Goal: Check status: Check status

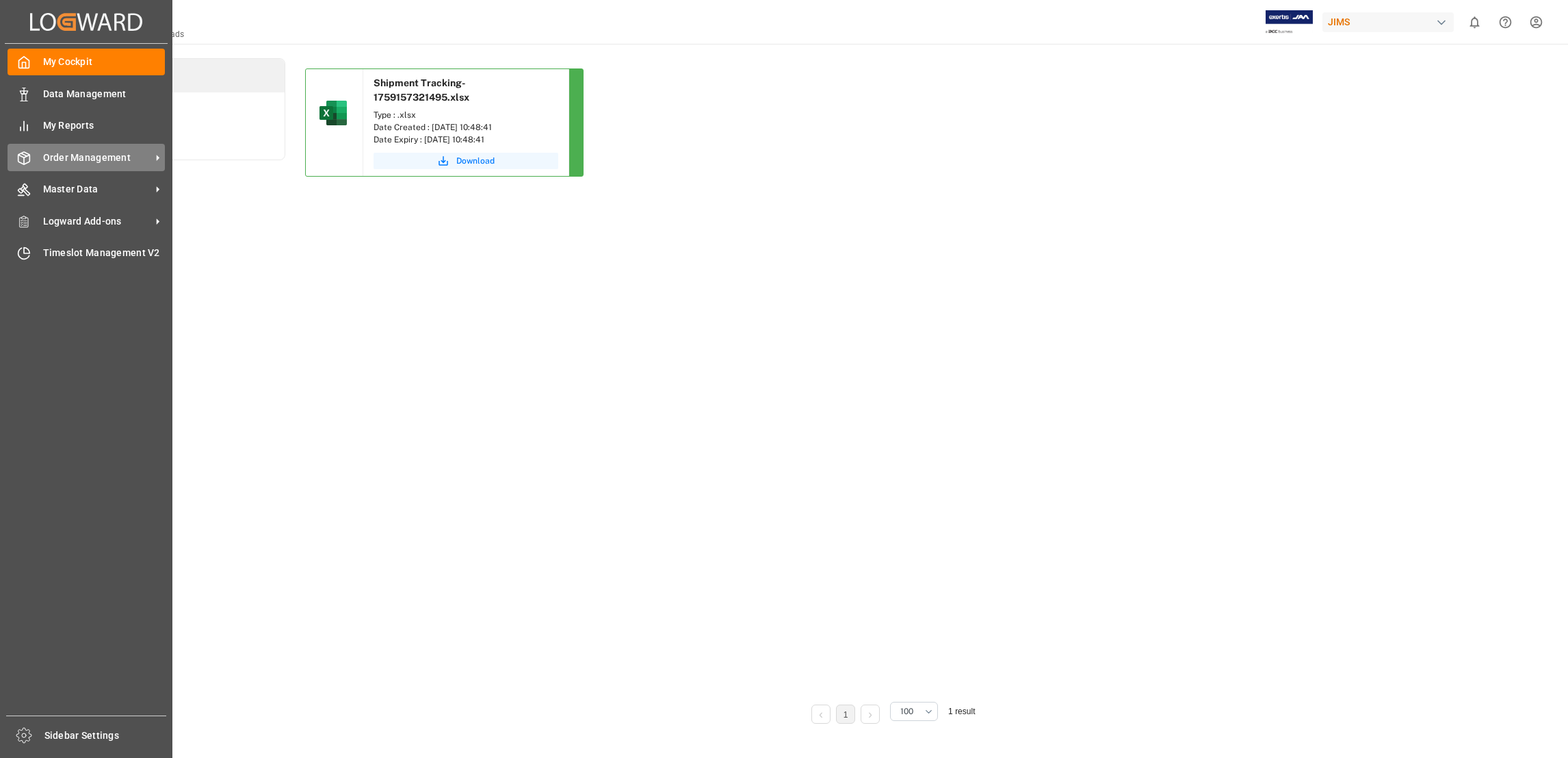
click at [104, 157] on span "Order Management" at bounding box center [97, 157] width 108 height 14
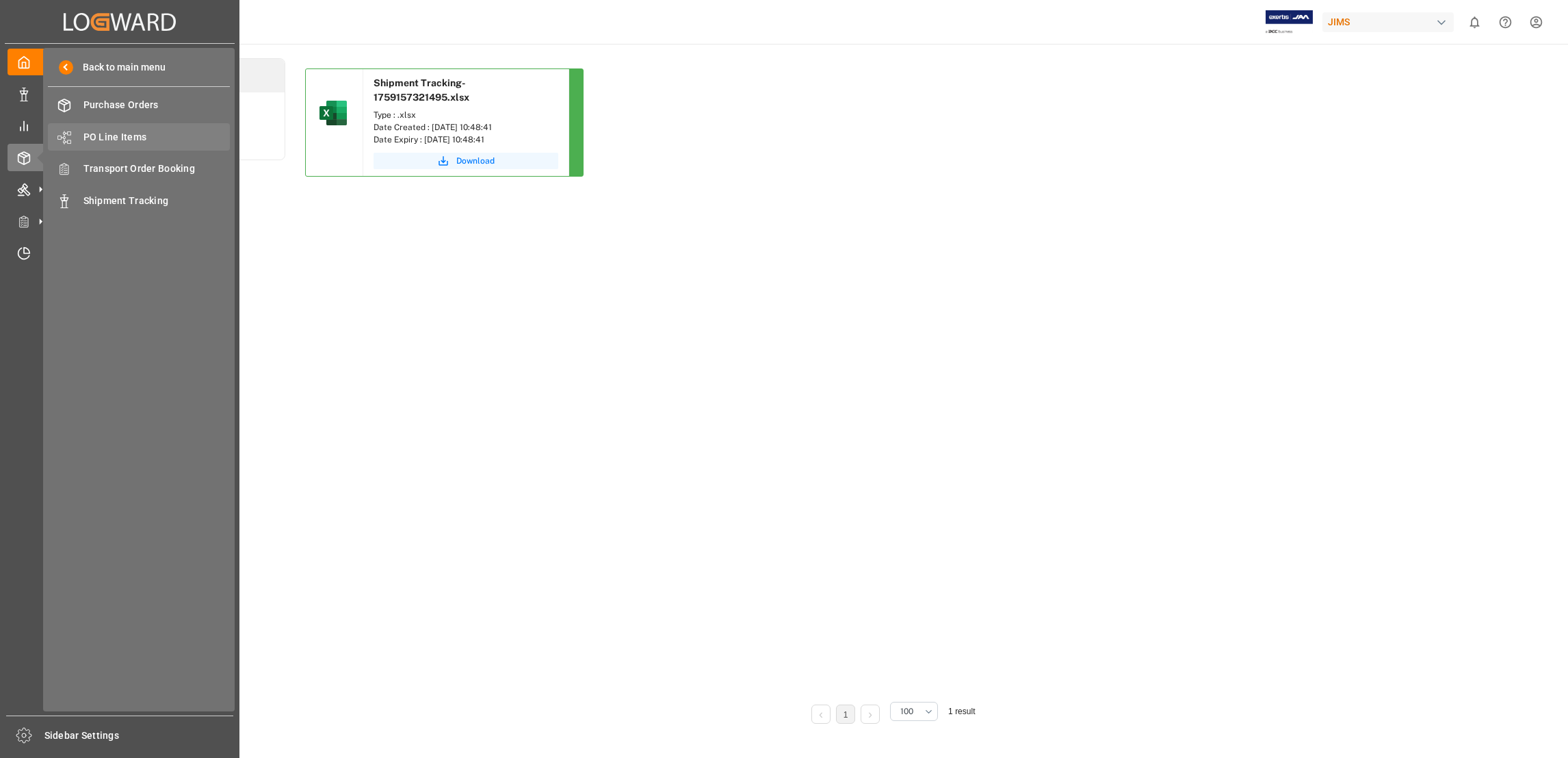
click at [137, 134] on span "PO Line Items" at bounding box center [157, 137] width 147 height 14
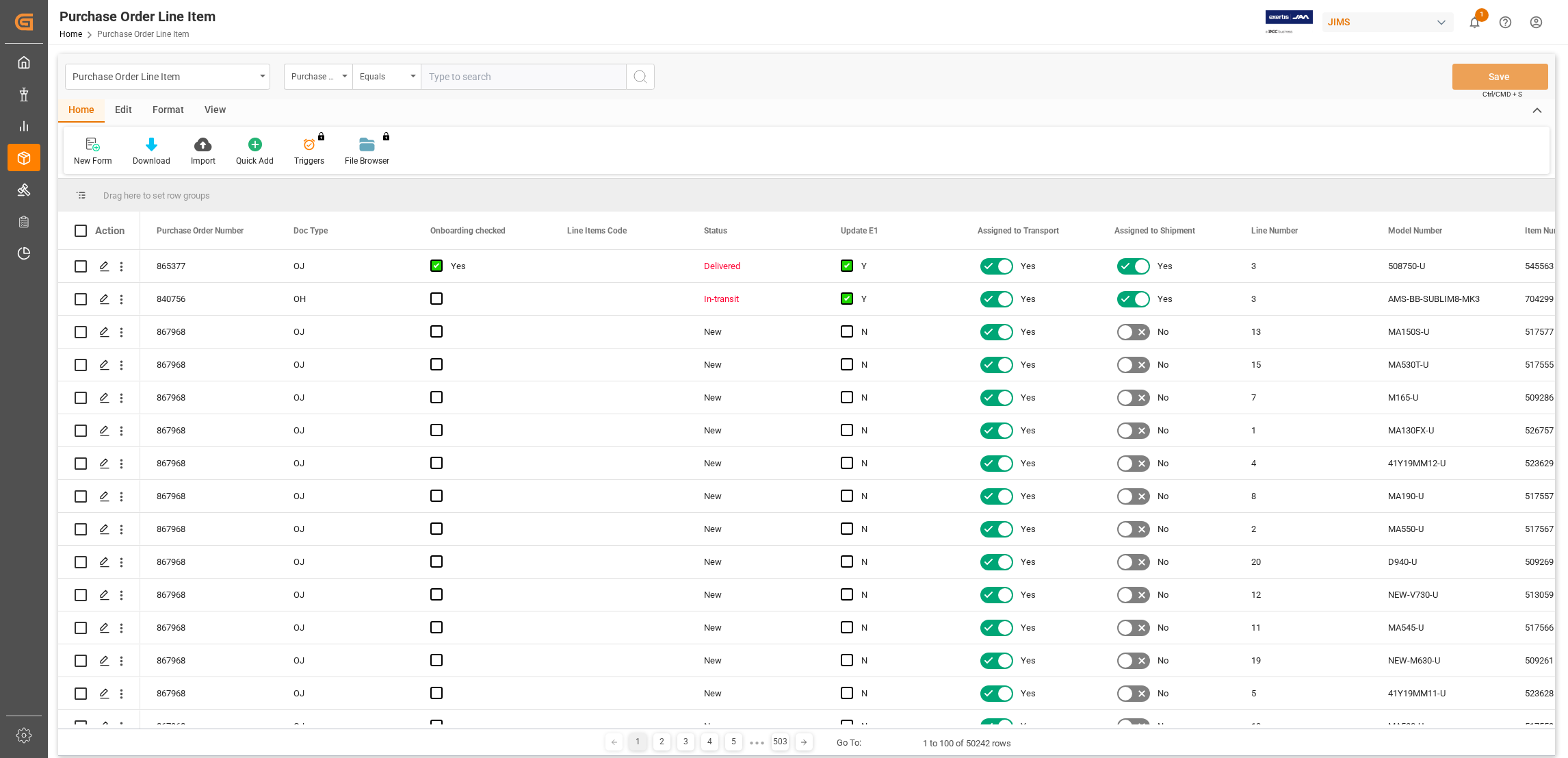
click at [450, 81] on input "text" at bounding box center [523, 76] width 205 height 26
paste input "847540"
type input "847540"
click at [640, 77] on icon "search button" at bounding box center [640, 77] width 16 height 16
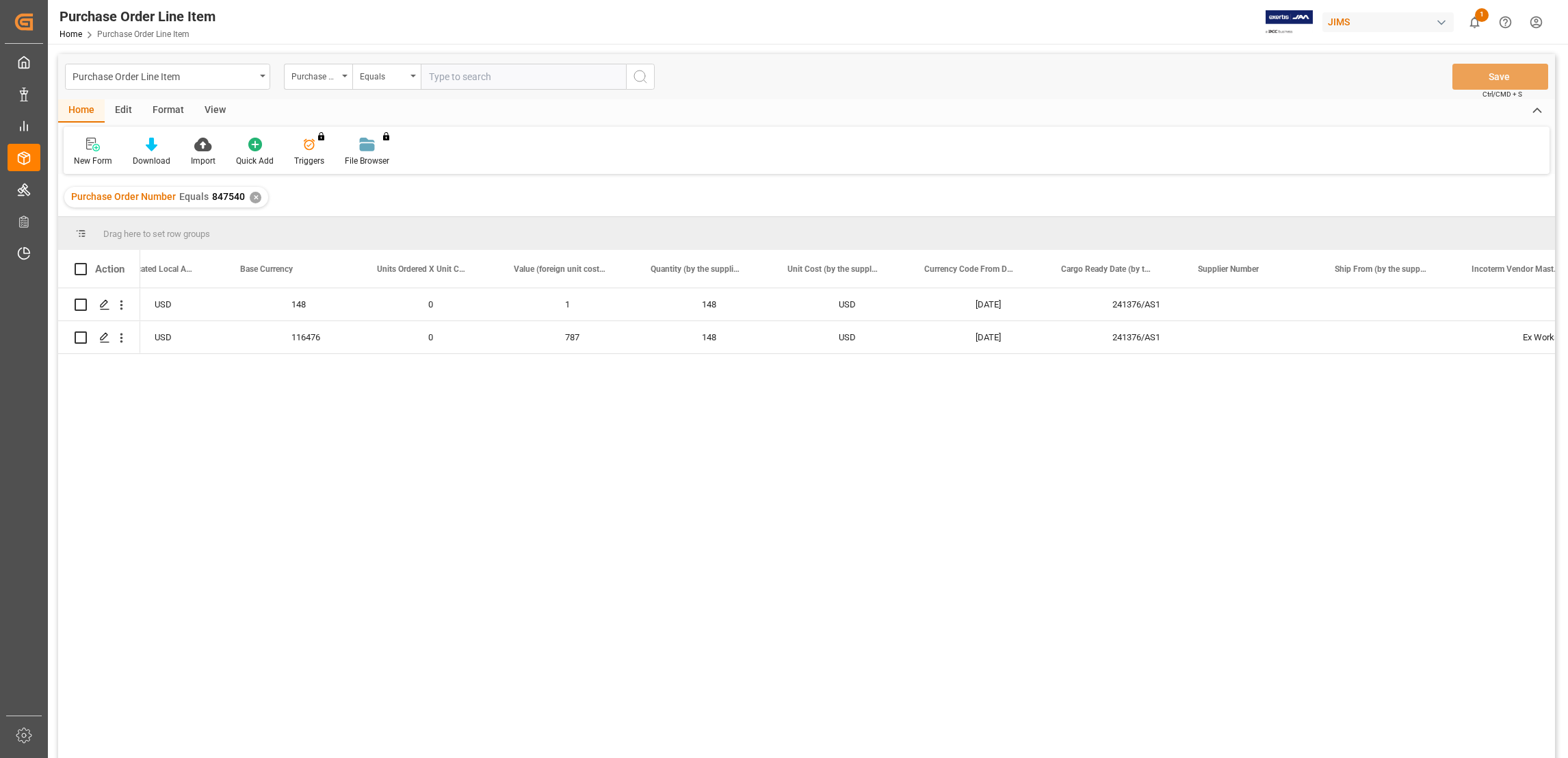
scroll to position [0, 9597]
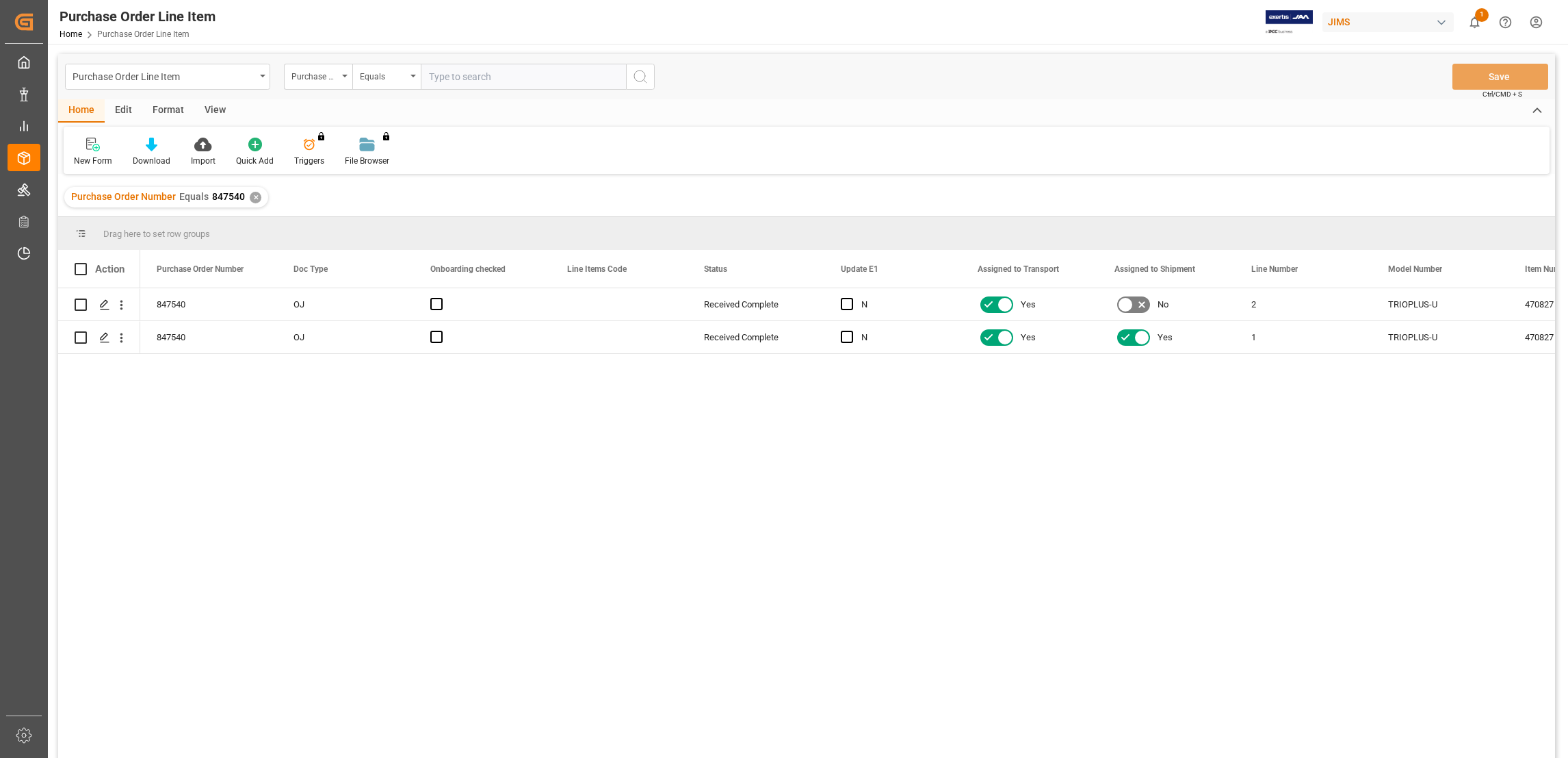
click at [256, 204] on div "Purchase Order Number Equals 847540 ✕" at bounding box center [166, 198] width 204 height 21
click at [251, 198] on div "✕" at bounding box center [256, 198] width 12 height 12
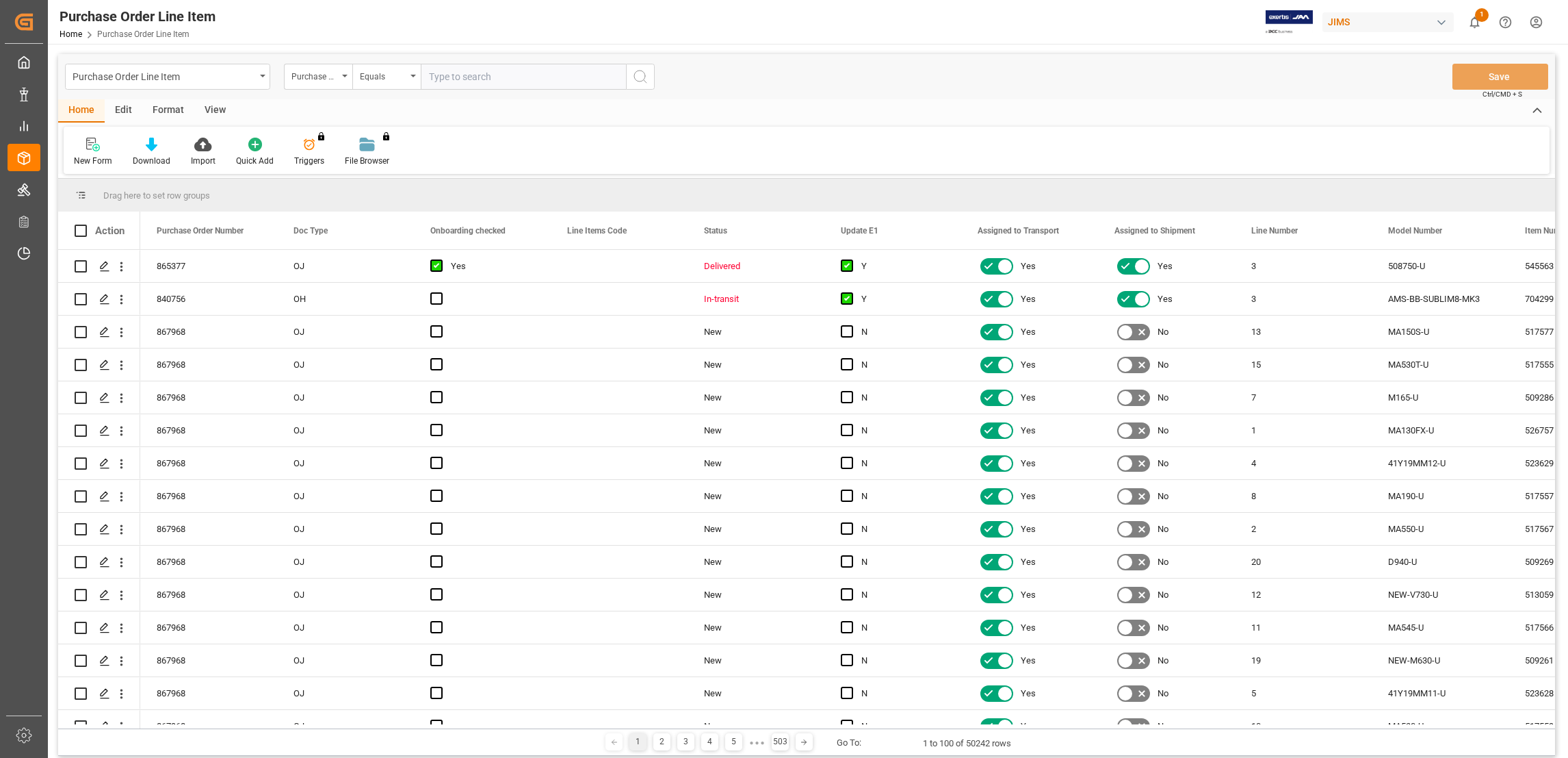
click at [462, 78] on input "text" at bounding box center [523, 76] width 205 height 26
paste input "828776"
type input "828776"
click at [644, 79] on icon "search button" at bounding box center [640, 77] width 16 height 16
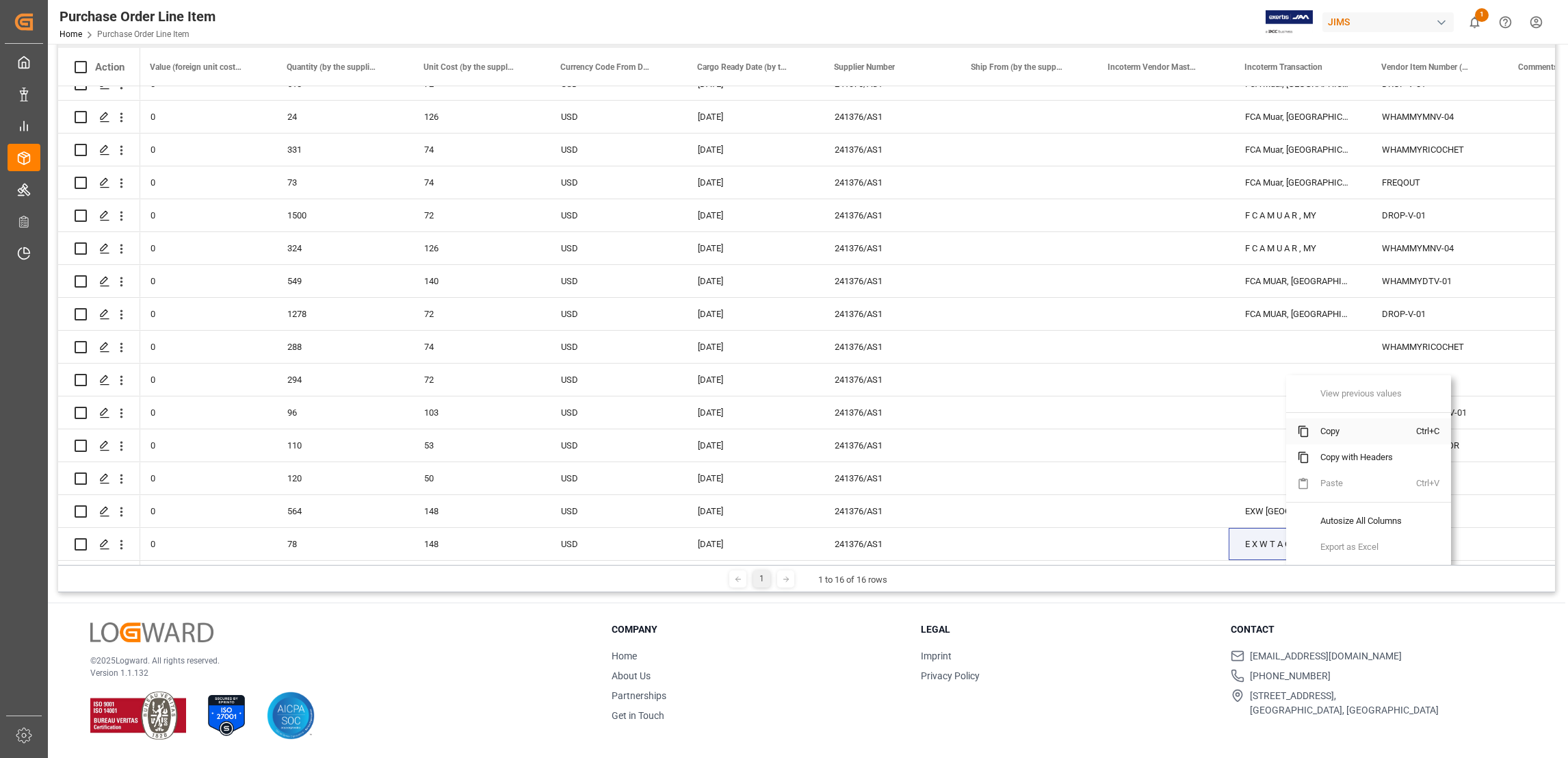
click at [1314, 427] on span "Copy" at bounding box center [1362, 431] width 107 height 26
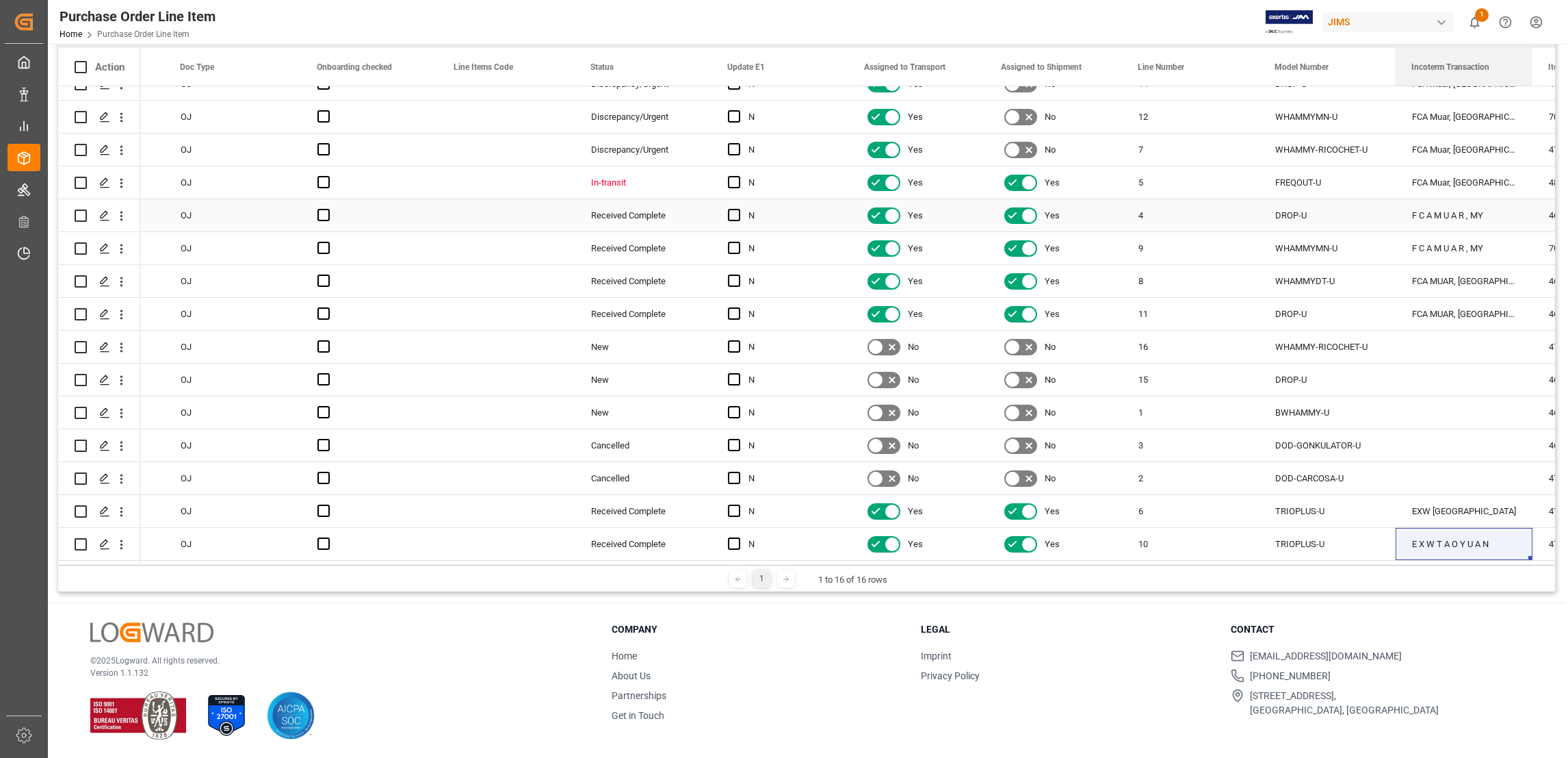
drag, startPoint x: 1276, startPoint y: 63, endPoint x: 1405, endPoint y: 225, distance: 207.1
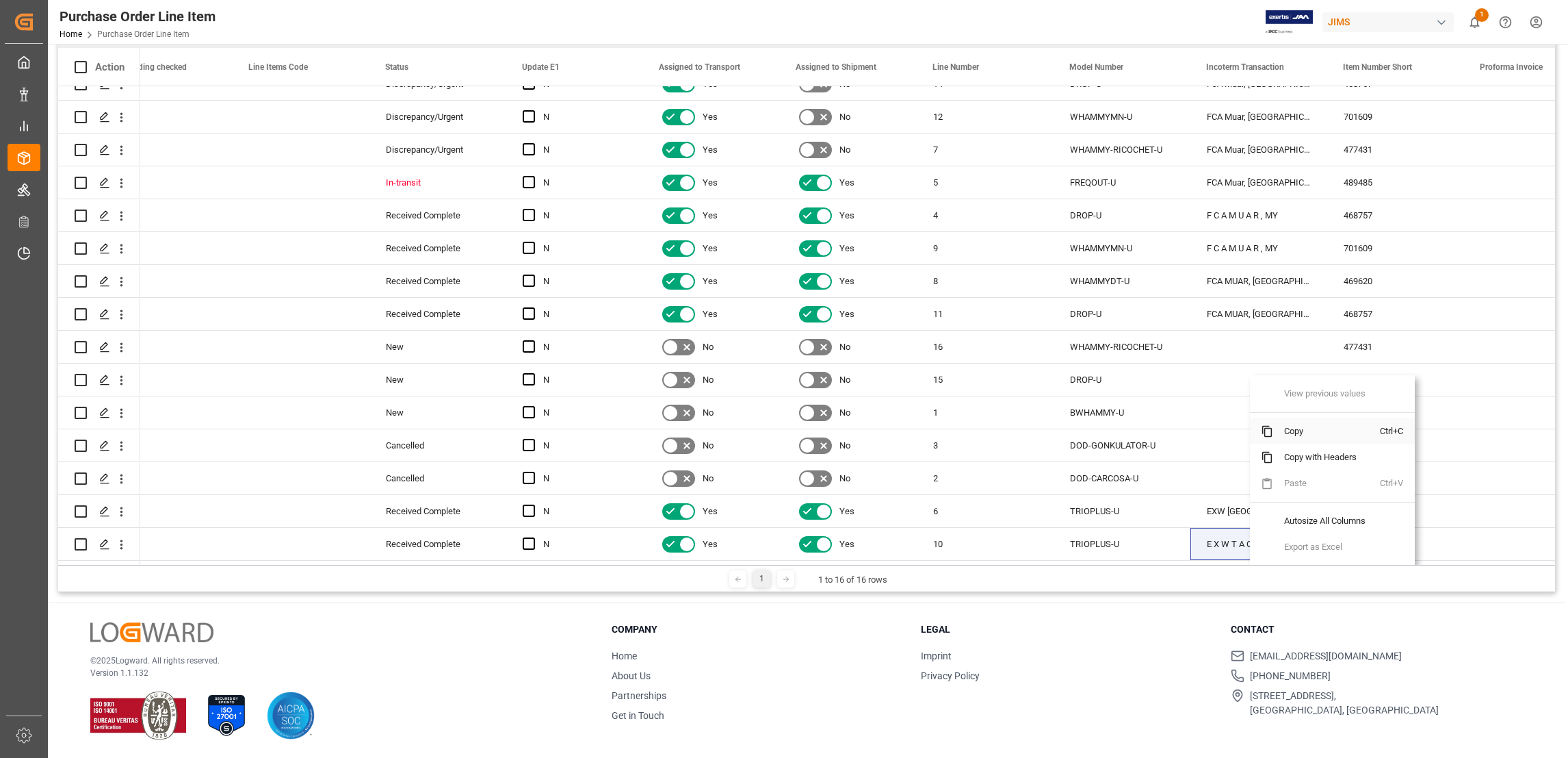
click at [1311, 434] on span "Copy" at bounding box center [1326, 431] width 107 height 26
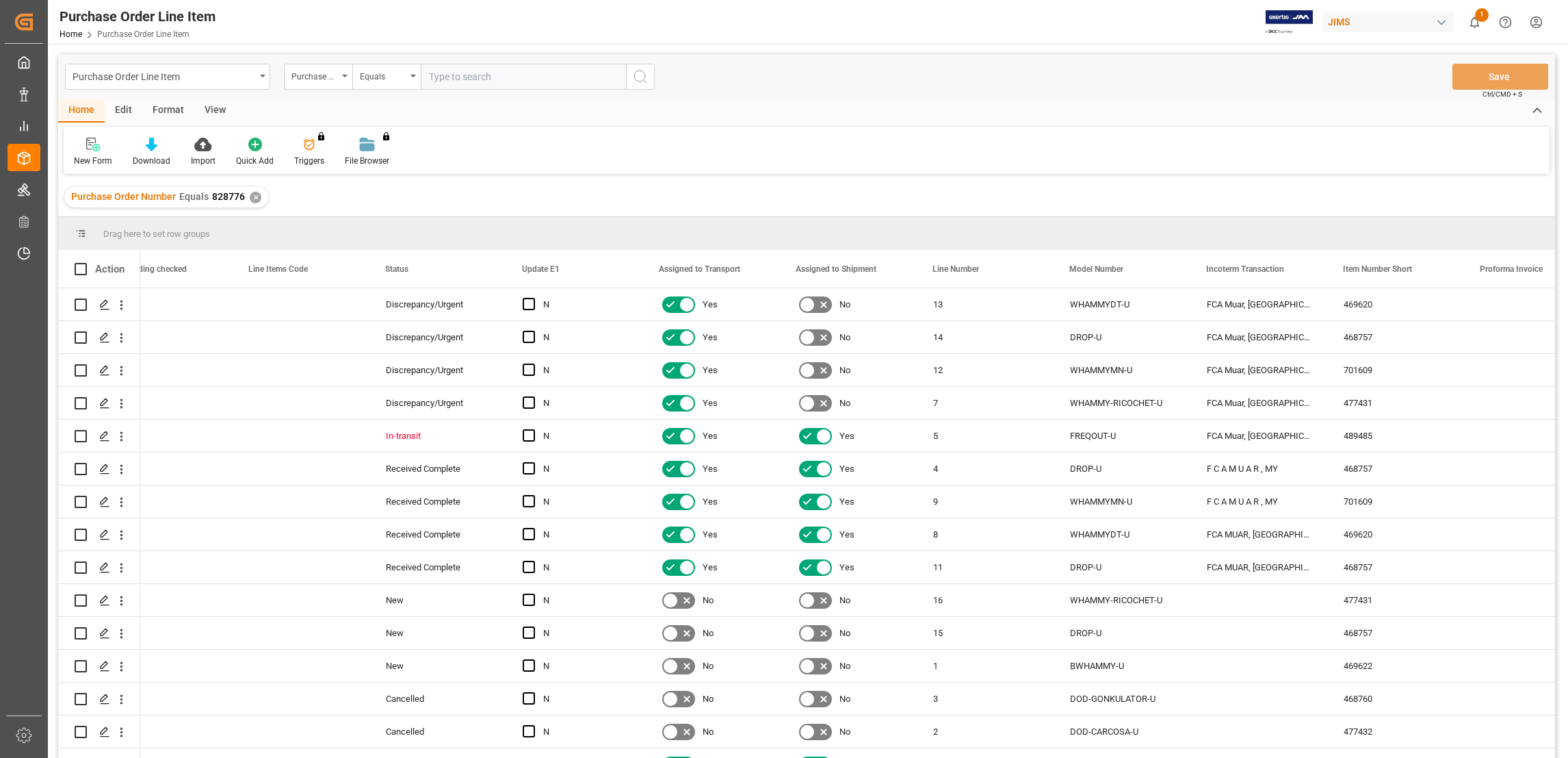
click at [255, 198] on div "✕" at bounding box center [256, 198] width 12 height 12
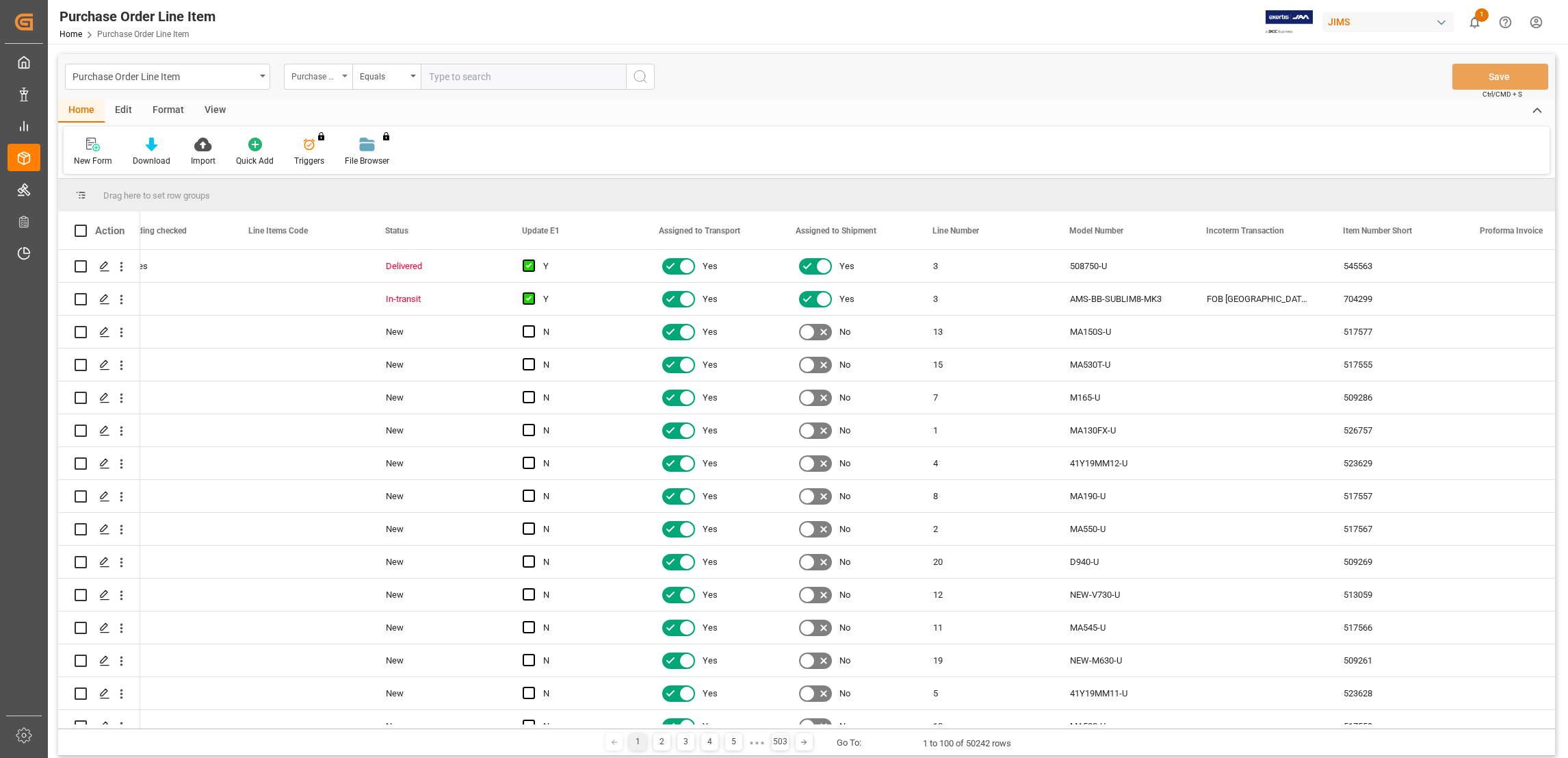
click at [334, 77] on div "Purchase Order Number" at bounding box center [315, 75] width 46 height 16
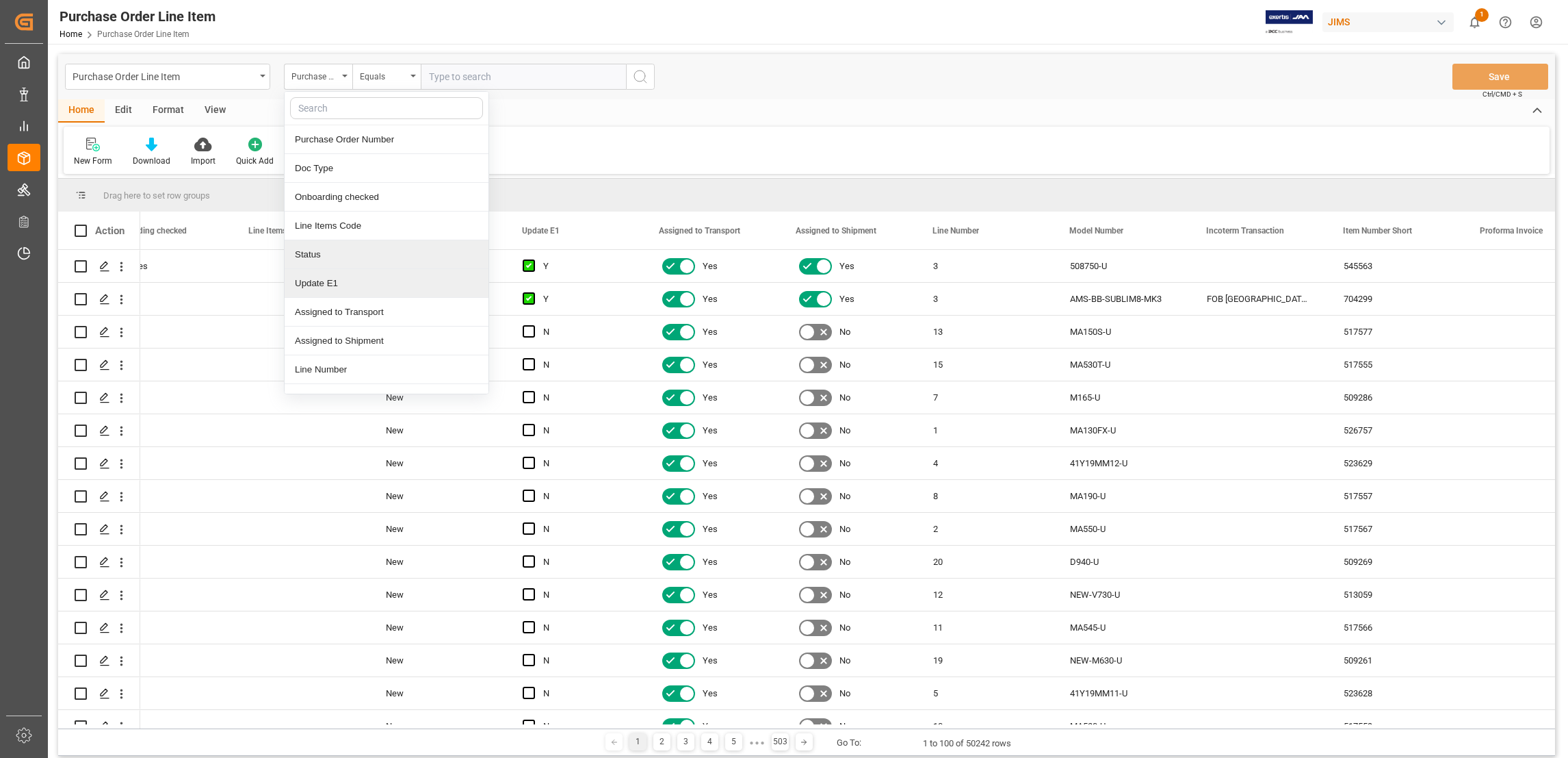
scroll to position [103, 0]
click at [382, 304] on div "Model Number" at bounding box center [386, 295] width 204 height 29
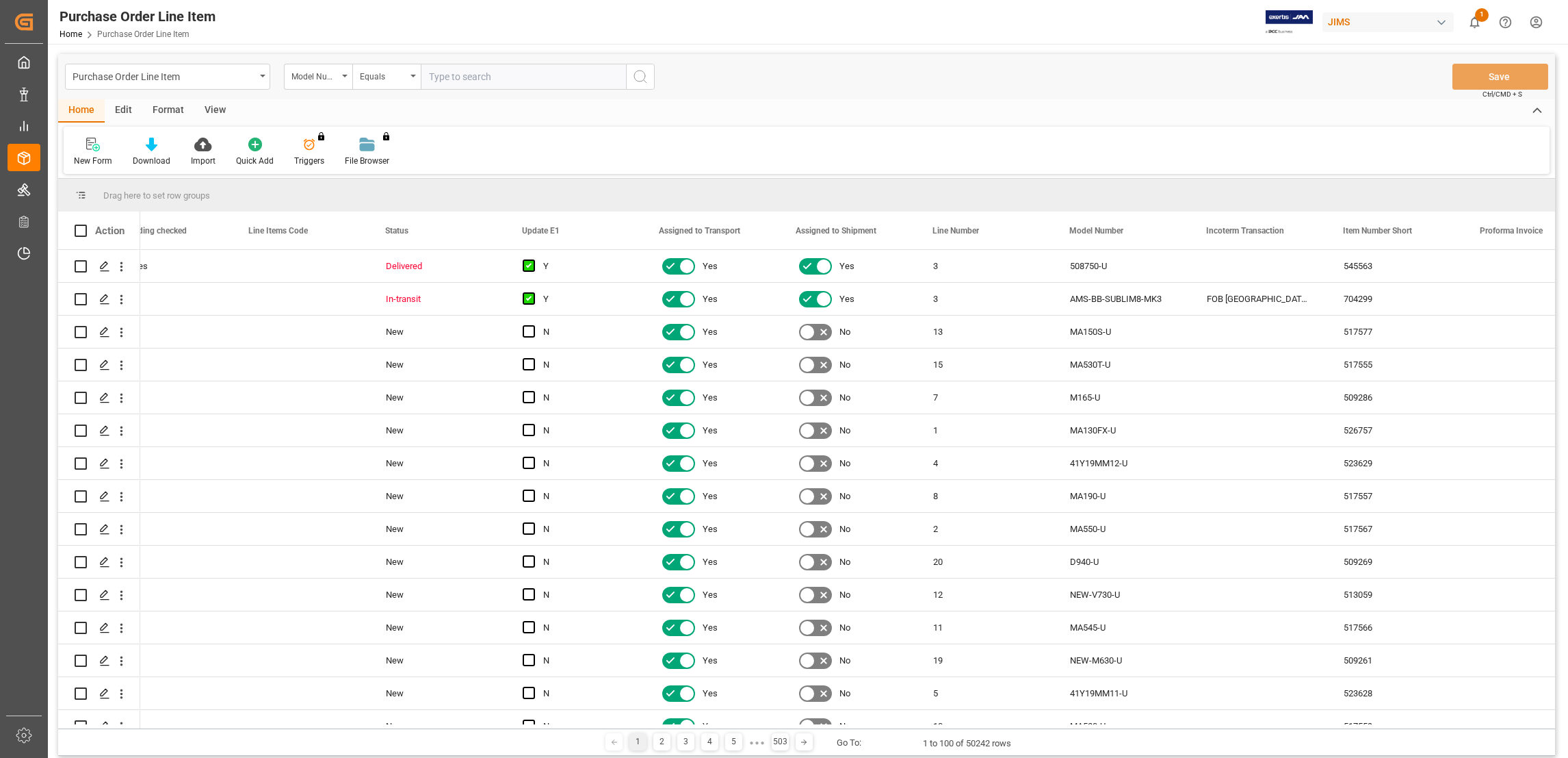
click at [499, 82] on input "text" at bounding box center [523, 76] width 205 height 26
paste input "DOD201-13-U"
type input "DOD201-13-U"
click at [648, 84] on button "search button" at bounding box center [640, 76] width 29 height 26
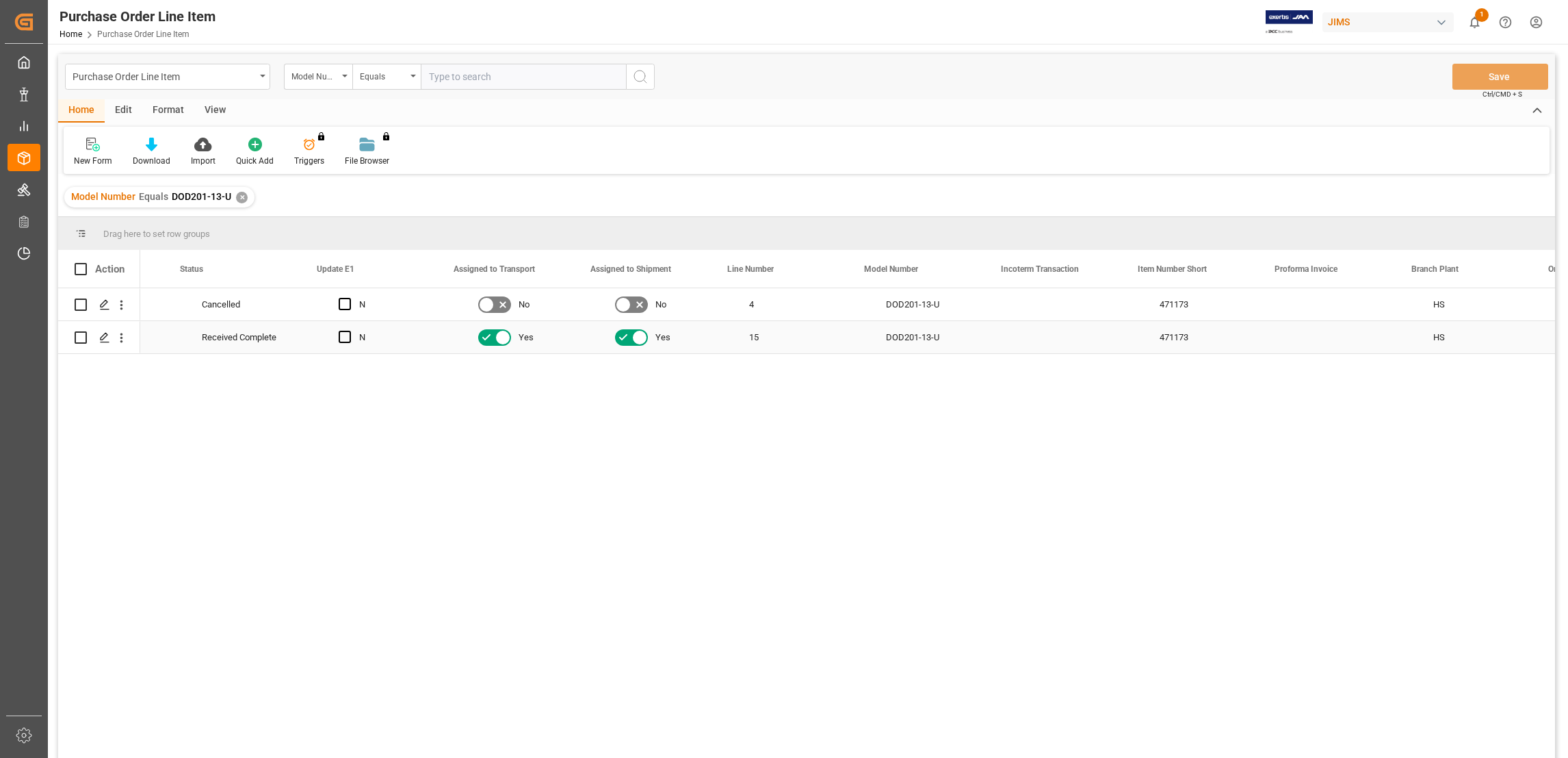
scroll to position [0, 523]
click at [1042, 298] on div "Press SPACE to select this row." at bounding box center [1054, 304] width 137 height 32
click at [1043, 345] on div "Press SPACE to select this row." at bounding box center [1054, 336] width 137 height 32
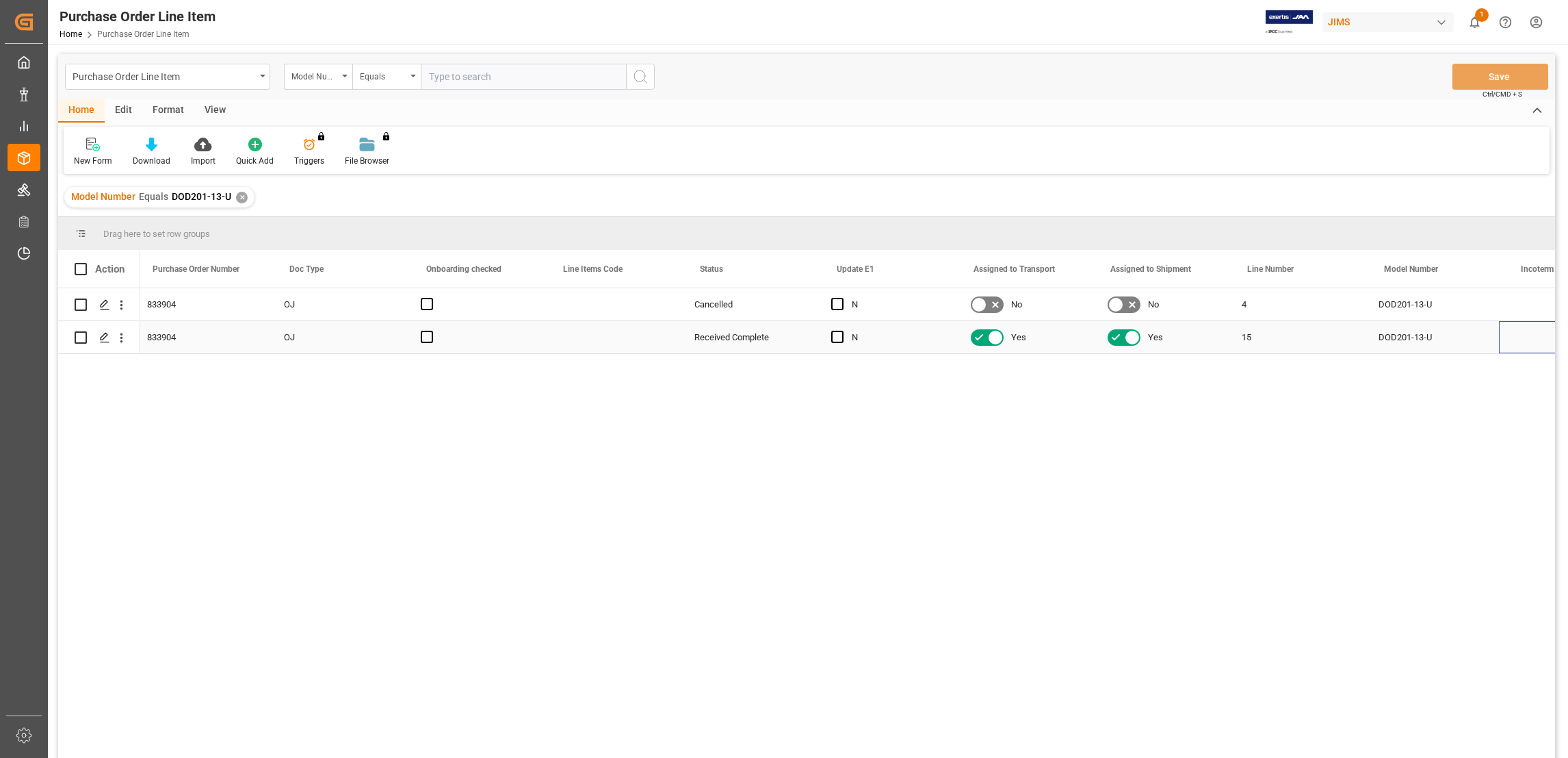
scroll to position [0, 0]
click at [179, 337] on div "833904" at bounding box center [209, 336] width 137 height 32
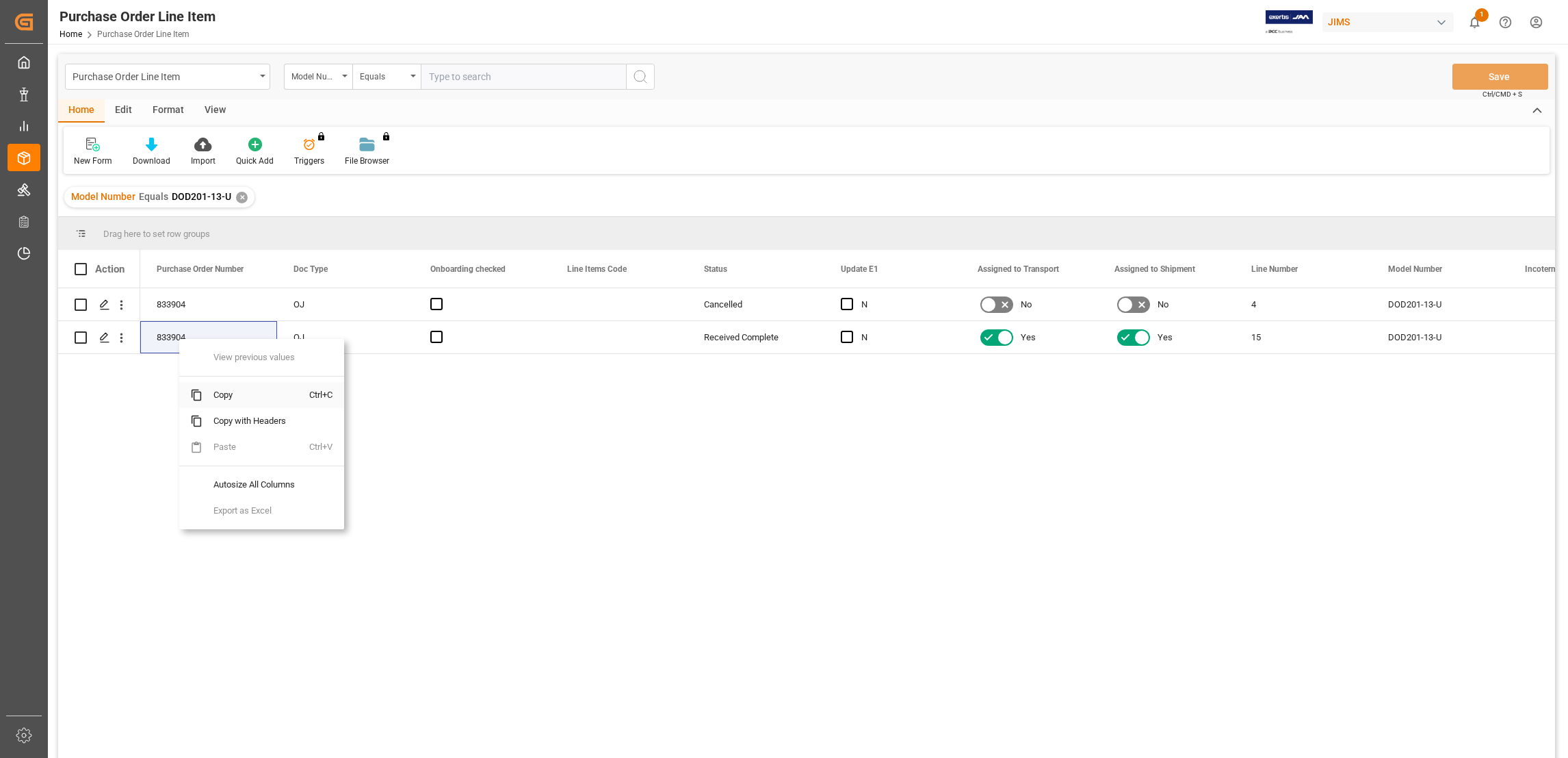
click at [232, 397] on span "Copy" at bounding box center [256, 395] width 107 height 26
click at [236, 195] on div "✕" at bounding box center [242, 198] width 12 height 12
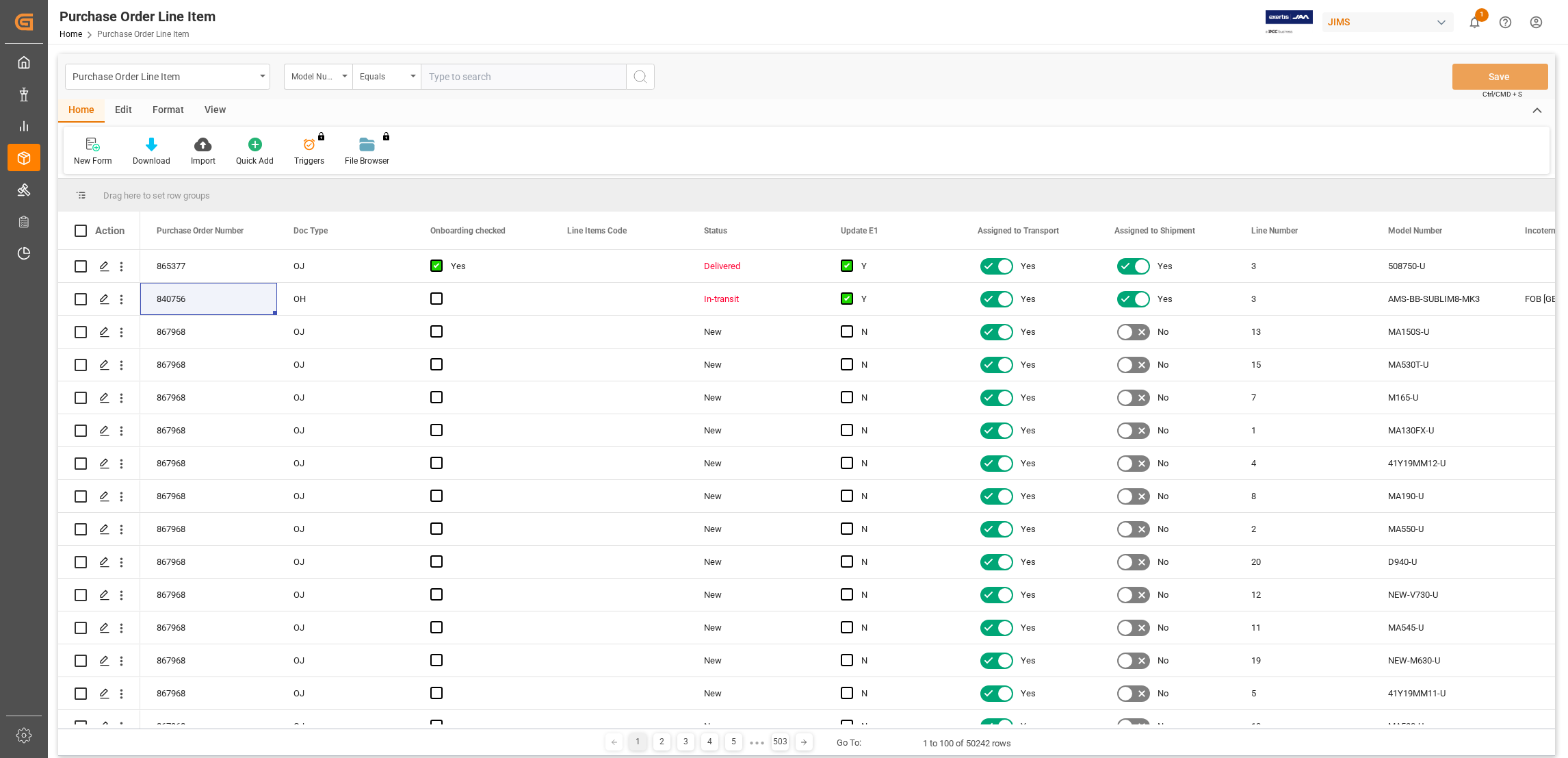
click at [473, 78] on input "text" at bounding box center [523, 76] width 205 height 26
paste input "DOD-GONKULATOR-U"
type input "DOD-GONKULATOR-U"
click at [635, 77] on icon "search button" at bounding box center [640, 77] width 16 height 16
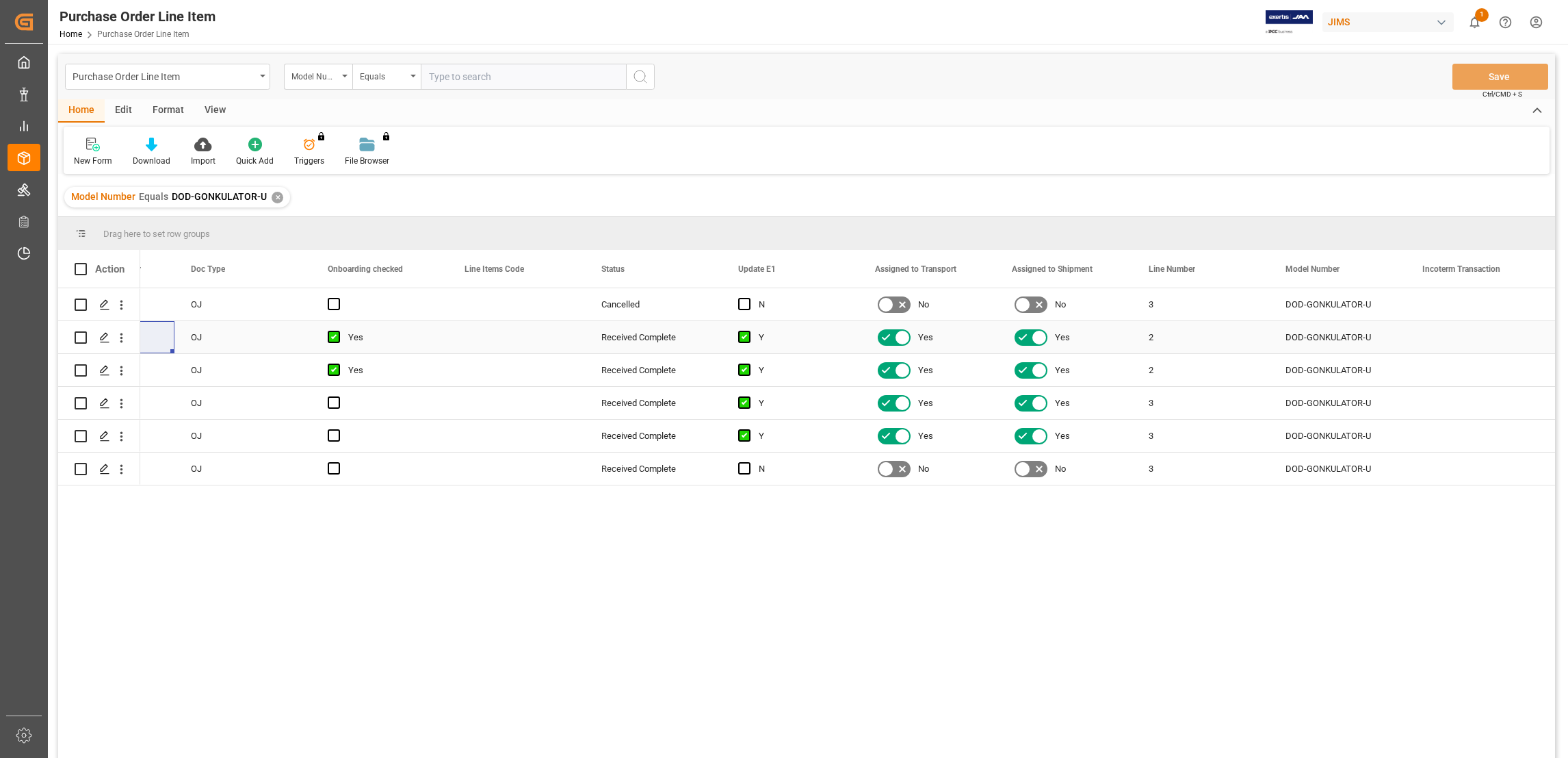
scroll to position [0, 173]
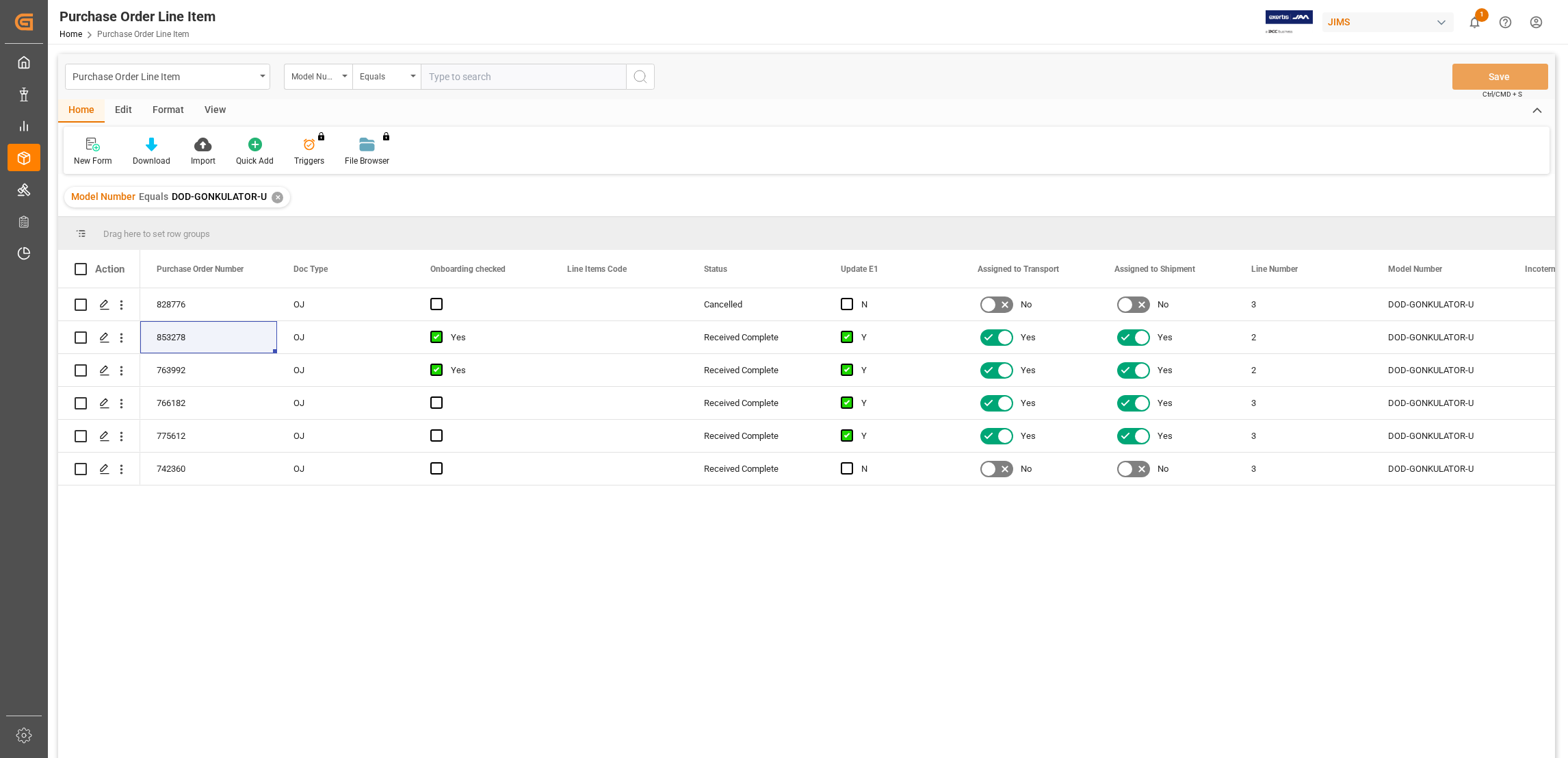
click at [272, 198] on div "✕" at bounding box center [277, 198] width 12 height 12
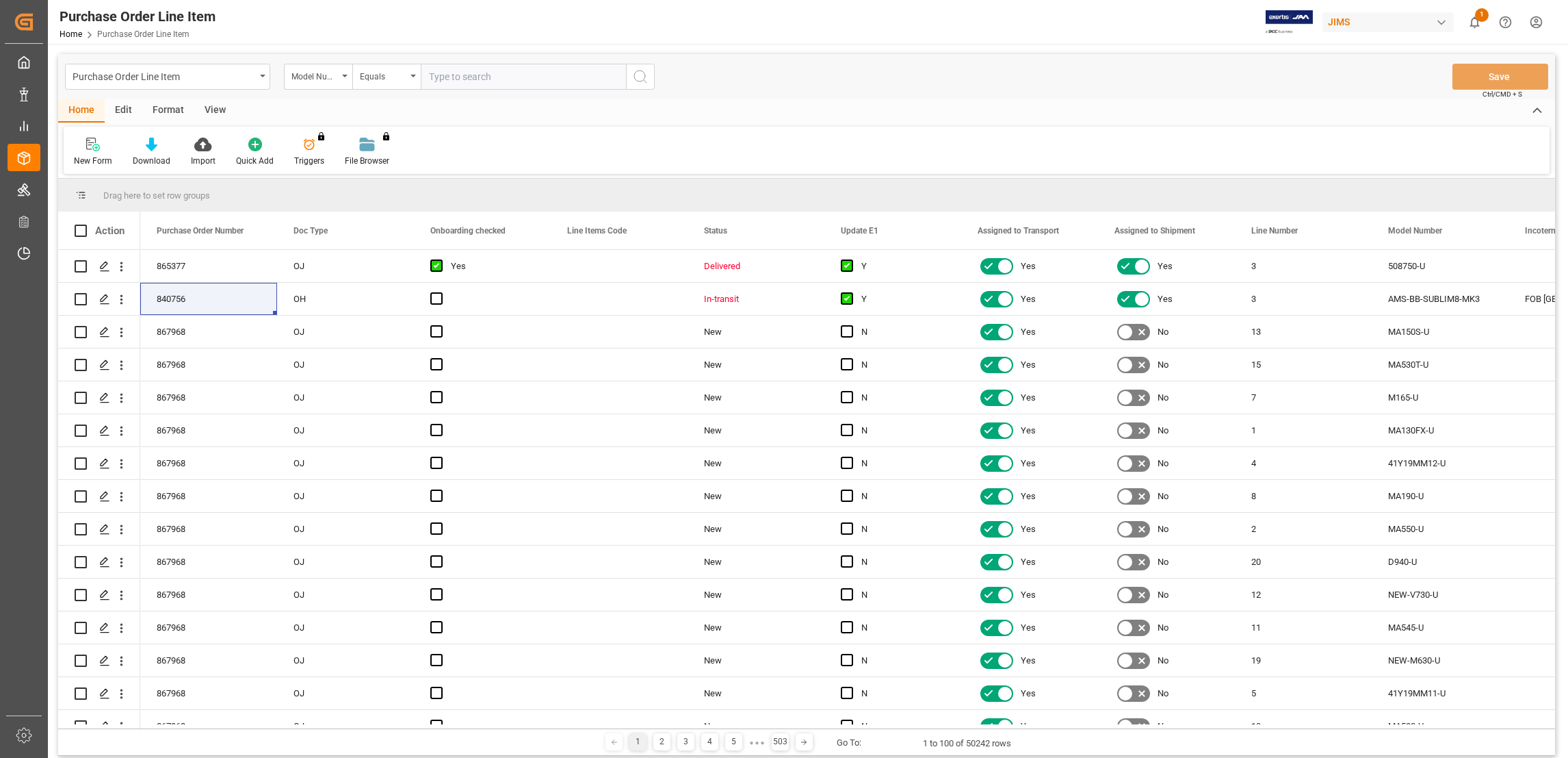
click at [486, 79] on input "text" at bounding box center [523, 76] width 205 height 26
paste input "DOD-RUBBERNECK-U"
type input "DOD-RUBBERNECK-U"
click at [646, 79] on icon "search button" at bounding box center [640, 77] width 16 height 16
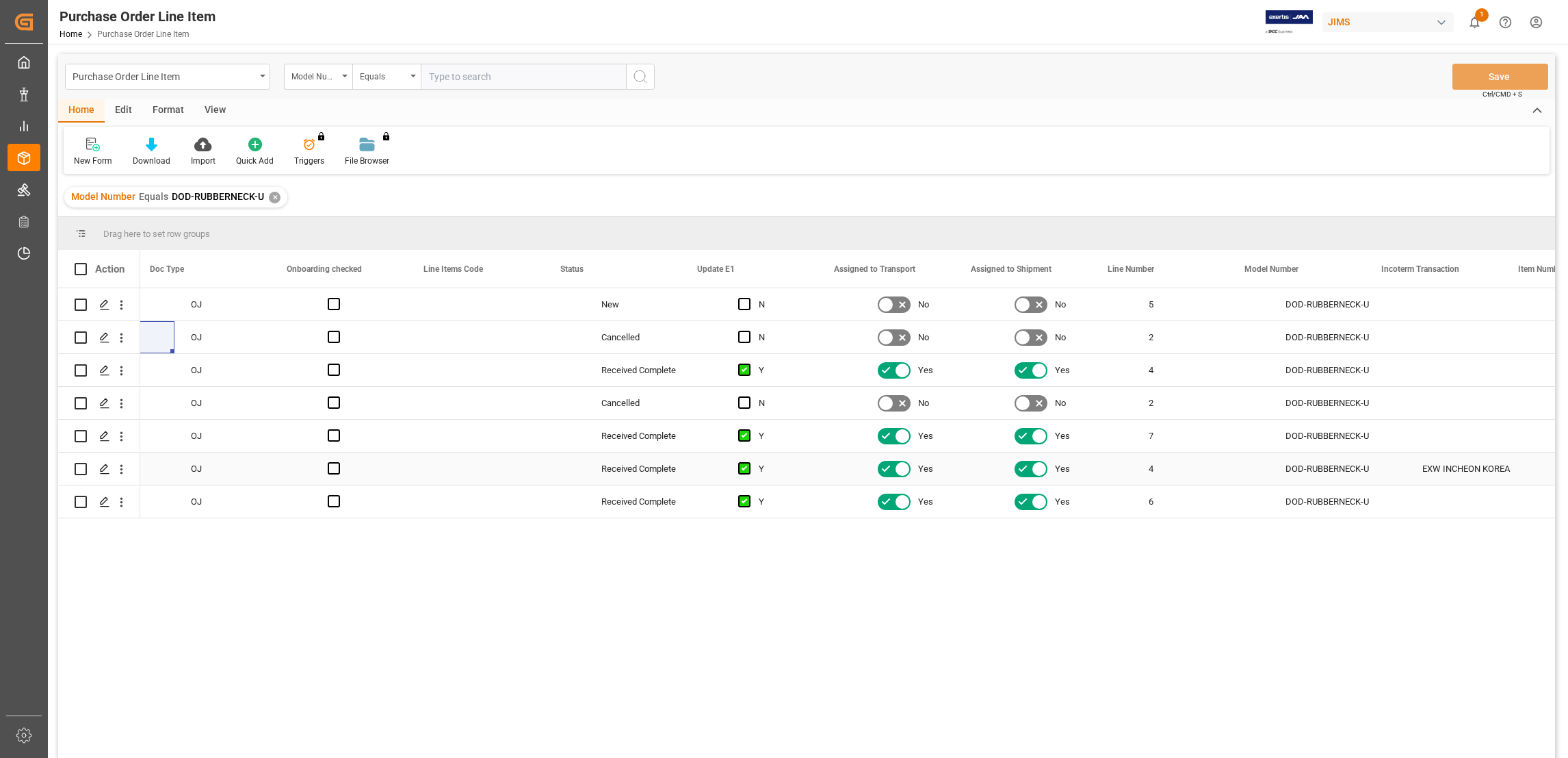
scroll to position [0, 205]
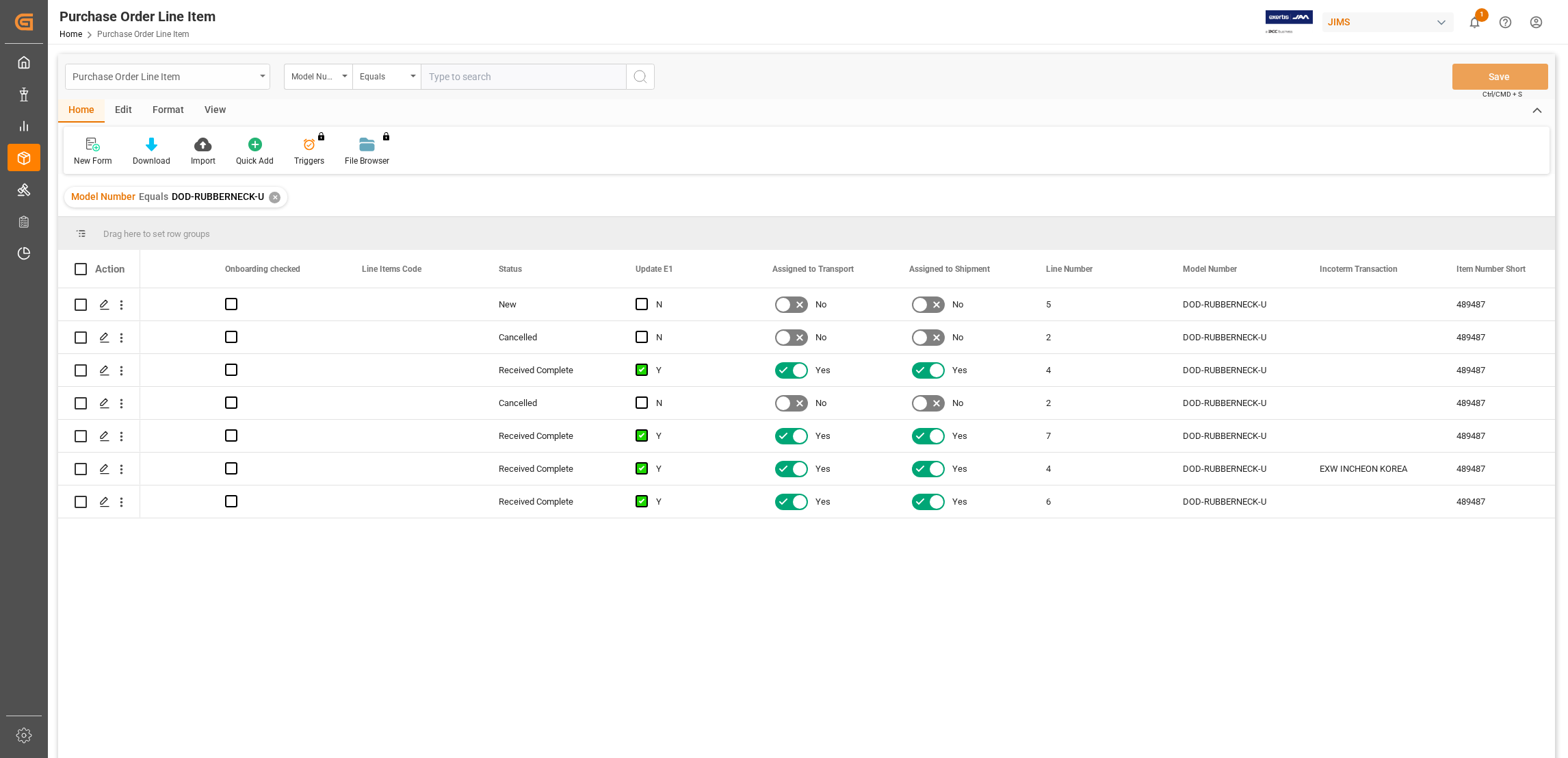
click at [264, 75] on icon "open menu" at bounding box center [262, 76] width 5 height 3
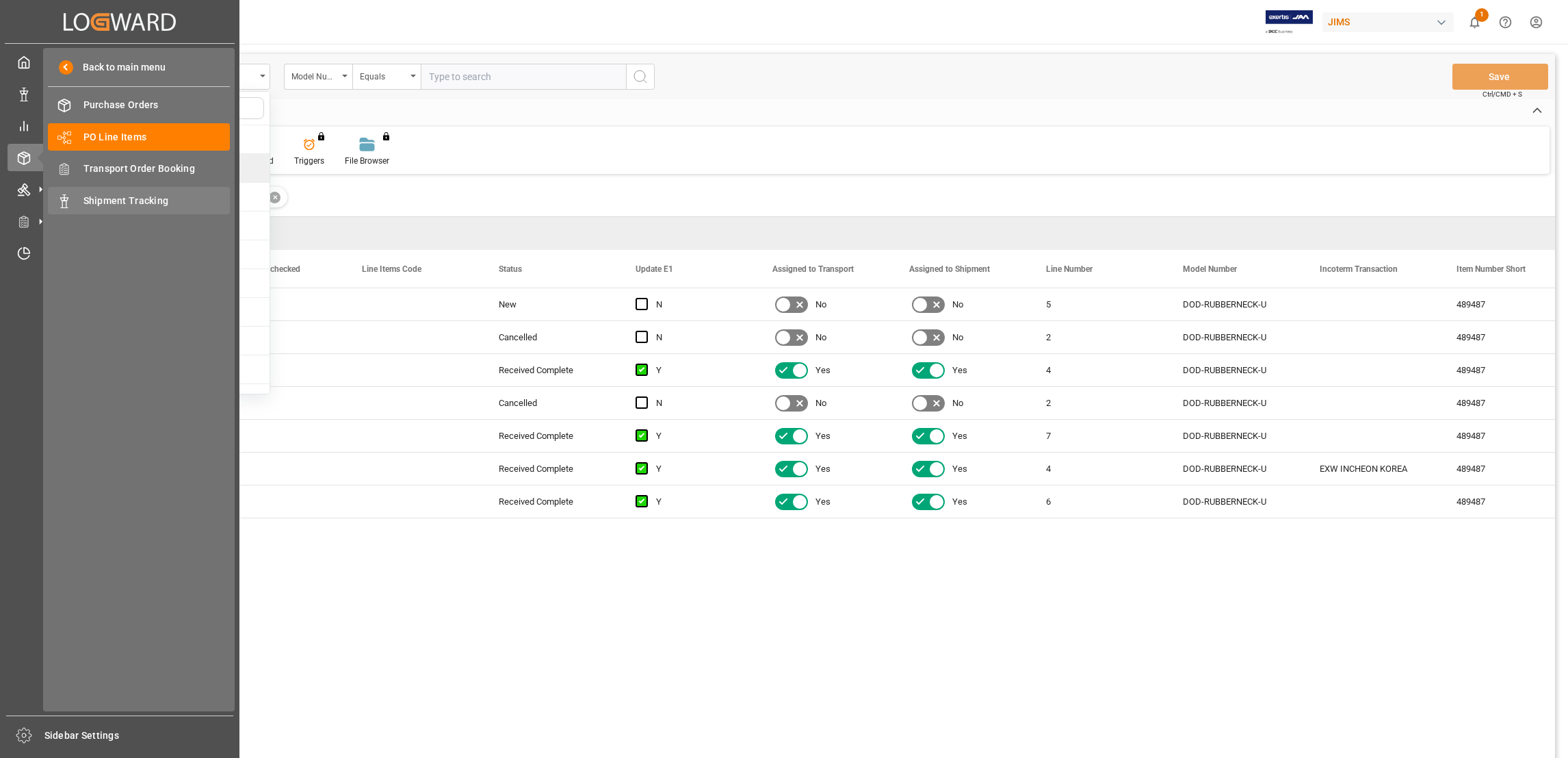
click at [148, 204] on span "Shipment Tracking" at bounding box center [157, 201] width 147 height 14
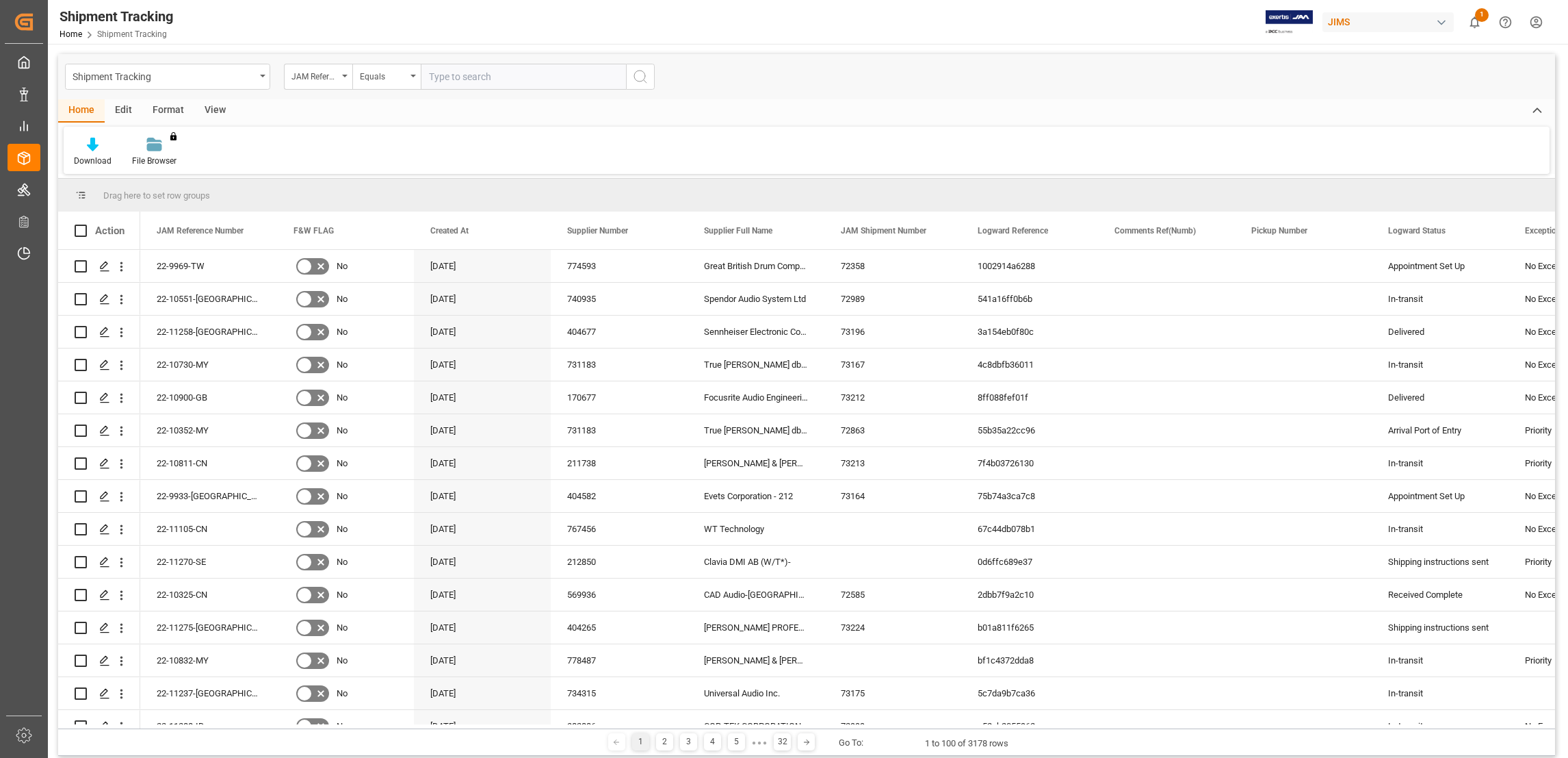
click at [485, 78] on input "text" at bounding box center [523, 76] width 205 height 26
type input "22-11084-cn"
click at [629, 77] on button "search button" at bounding box center [640, 76] width 29 height 26
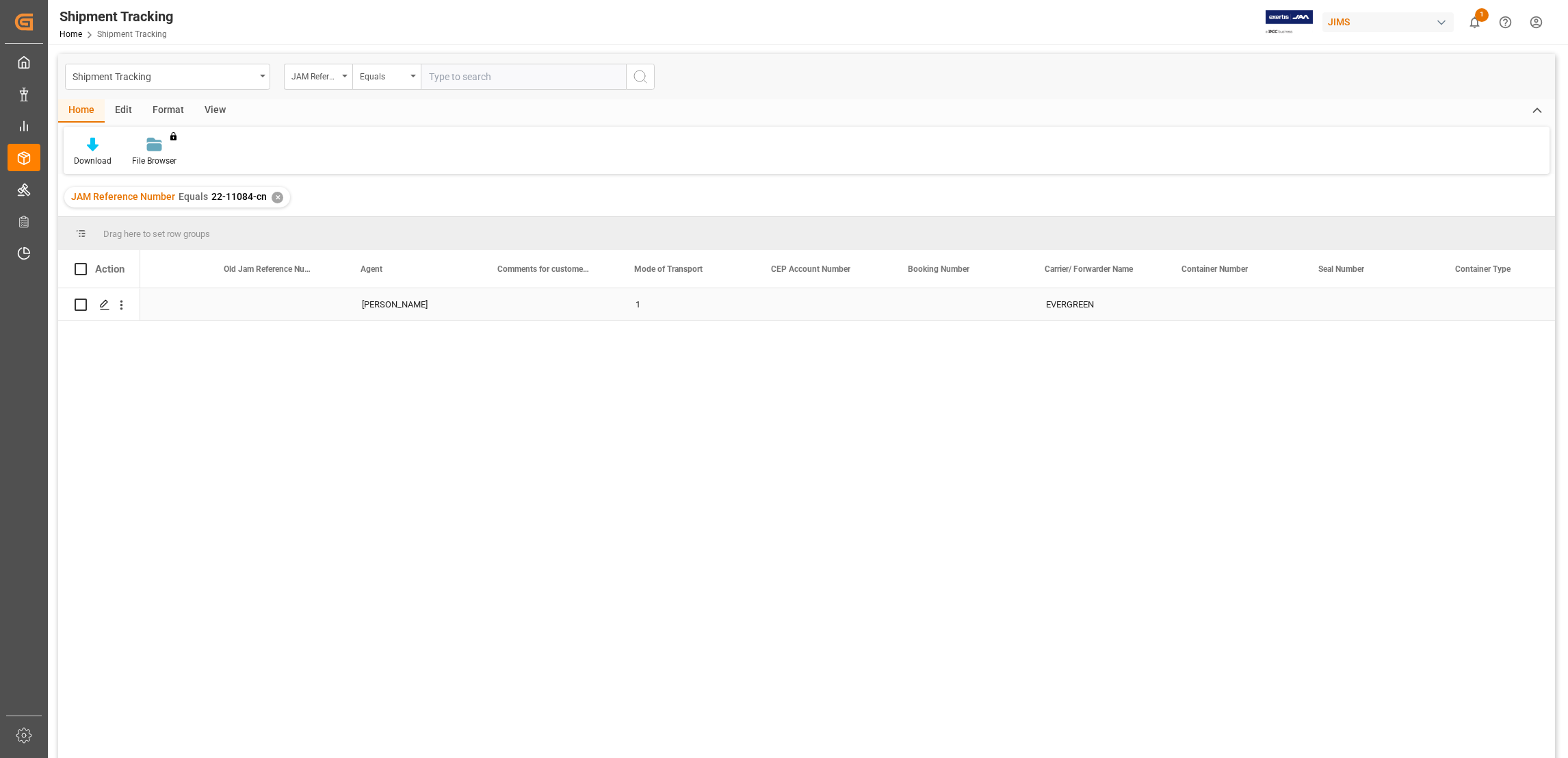
scroll to position [0, 1570]
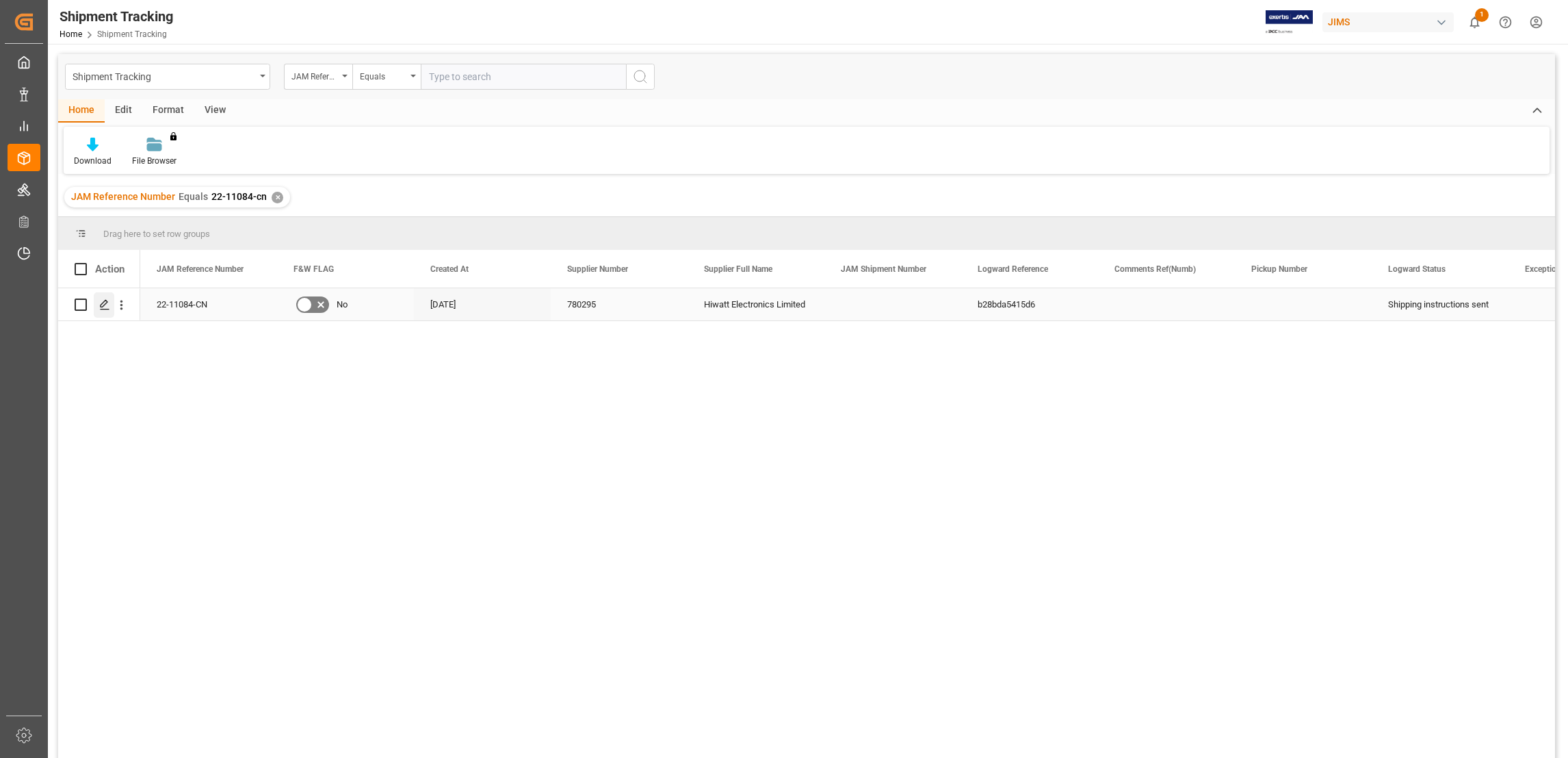
click at [104, 307] on icon "Press SPACE to select this row." at bounding box center [104, 304] width 11 height 11
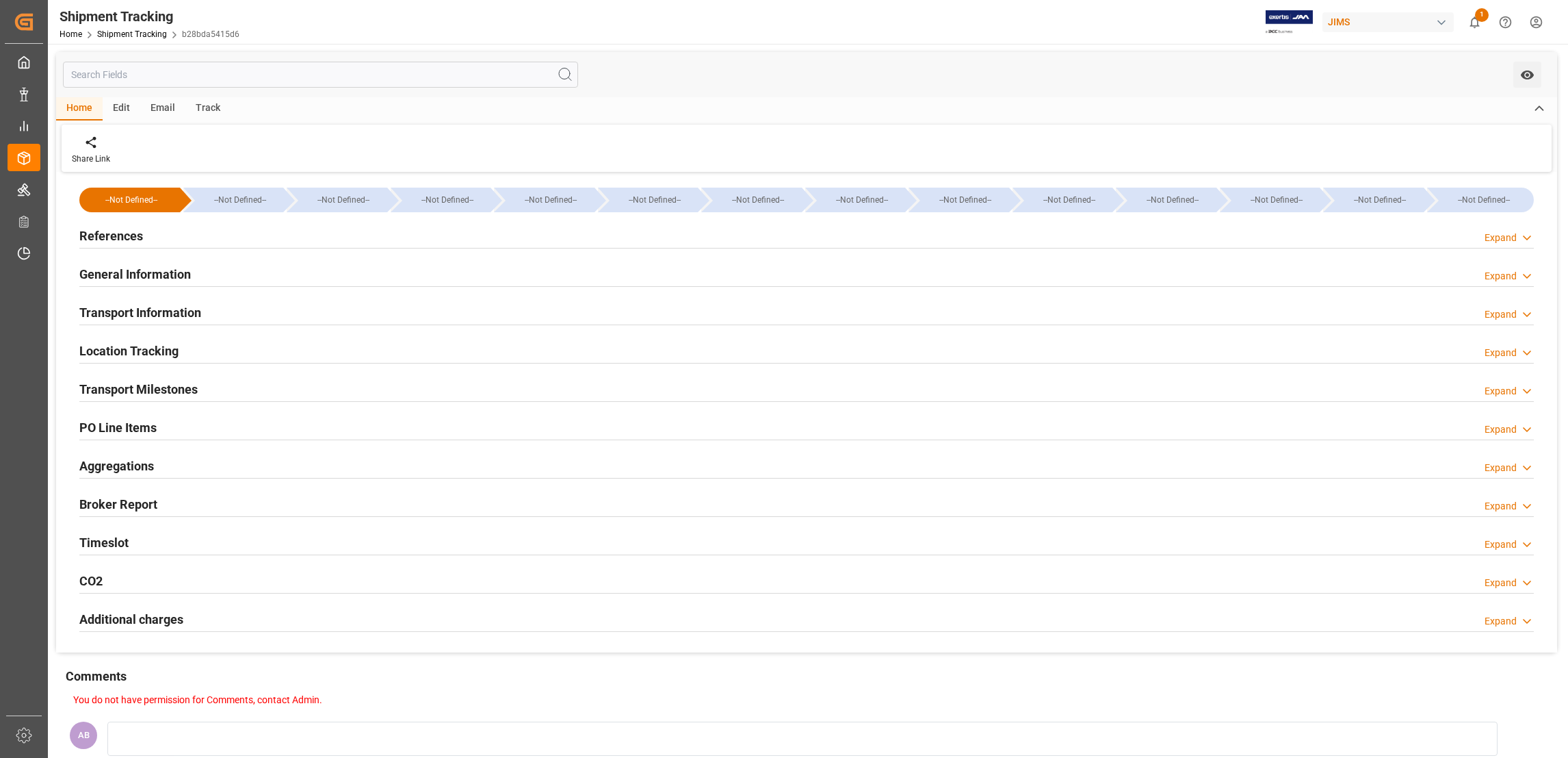
click at [1525, 278] on icon at bounding box center [1527, 276] width 13 height 14
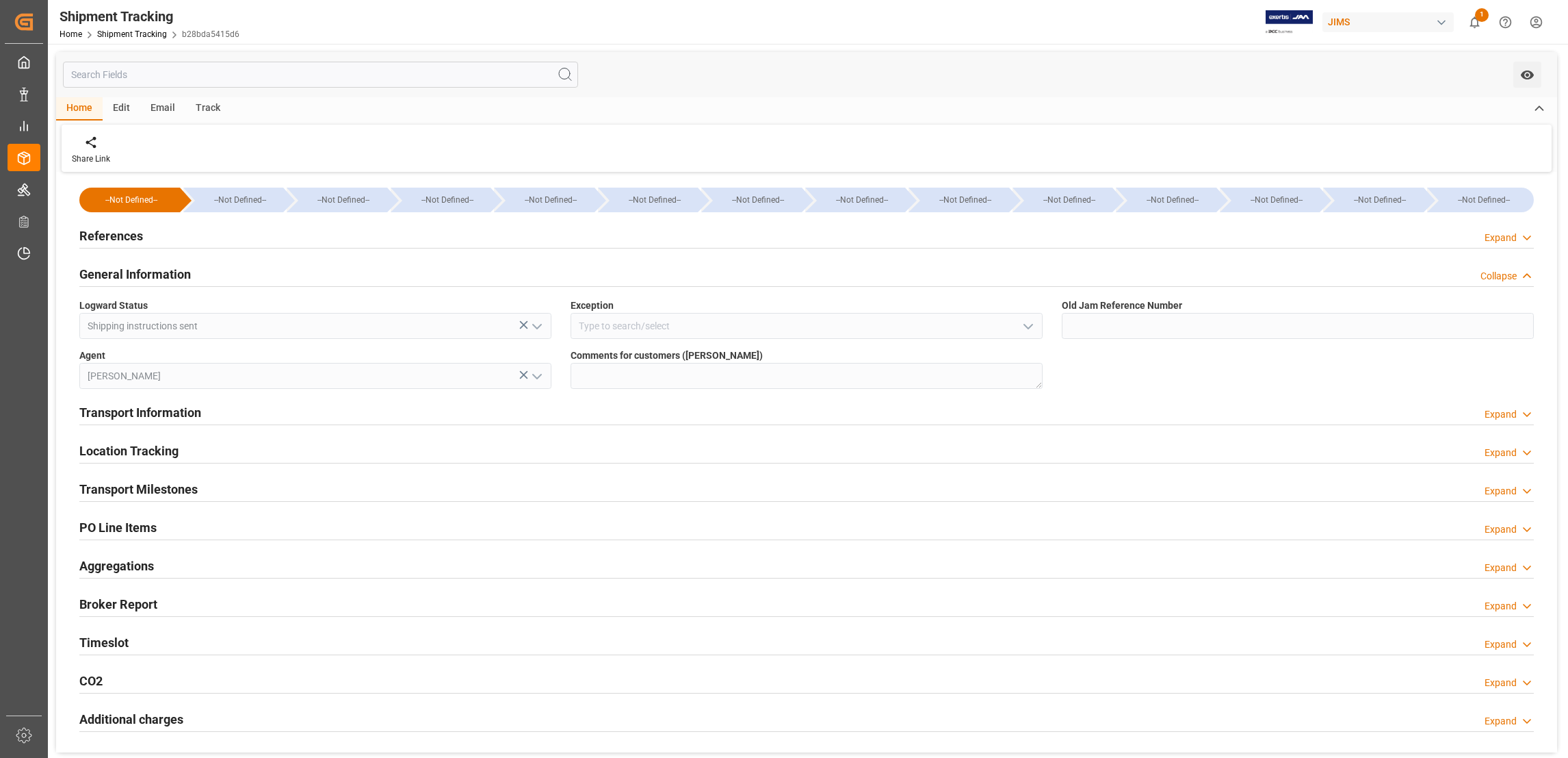
click at [1524, 414] on icon at bounding box center [1527, 414] width 13 height 14
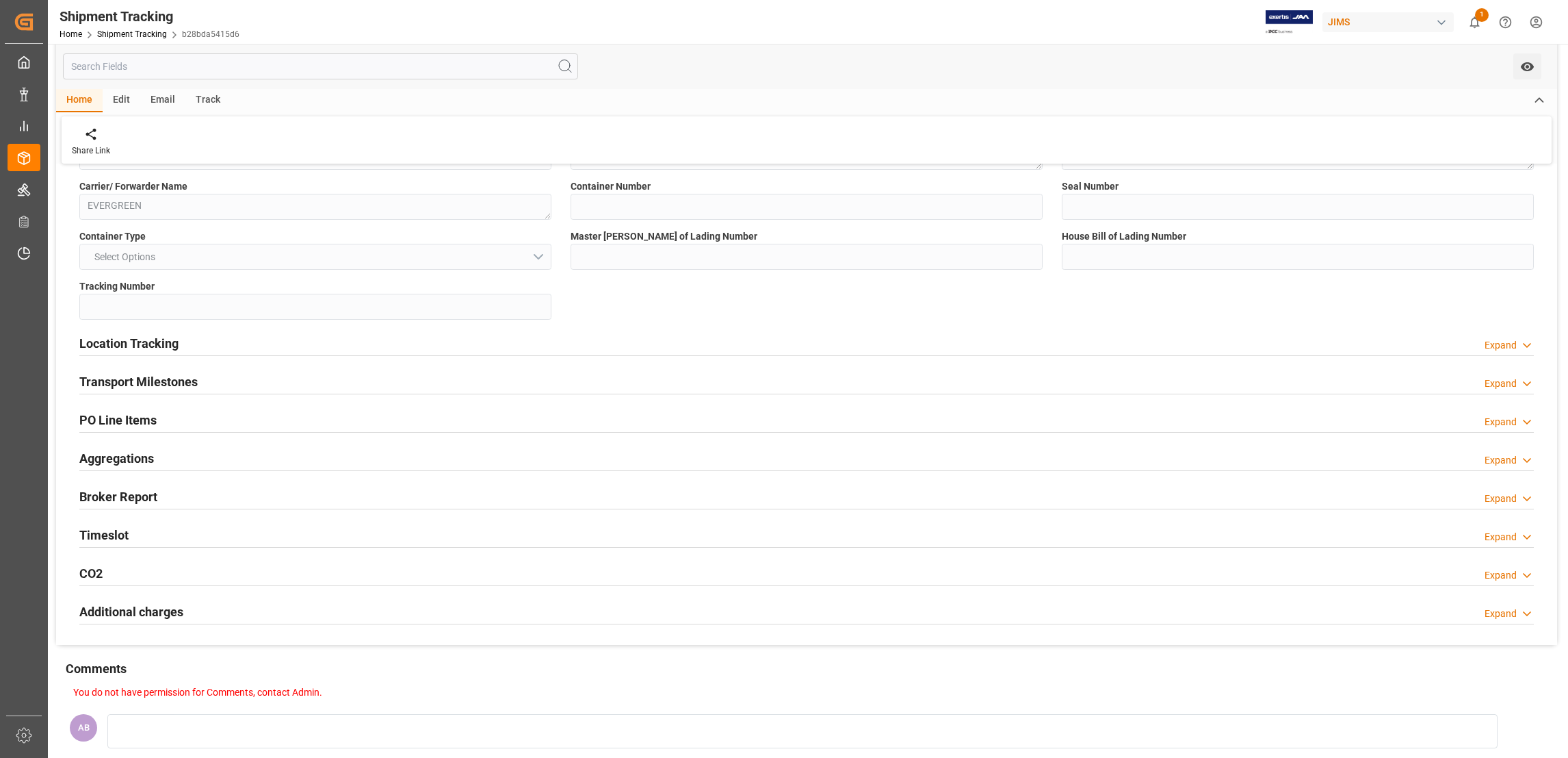
click at [1516, 345] on div "Expand" at bounding box center [1500, 345] width 32 height 14
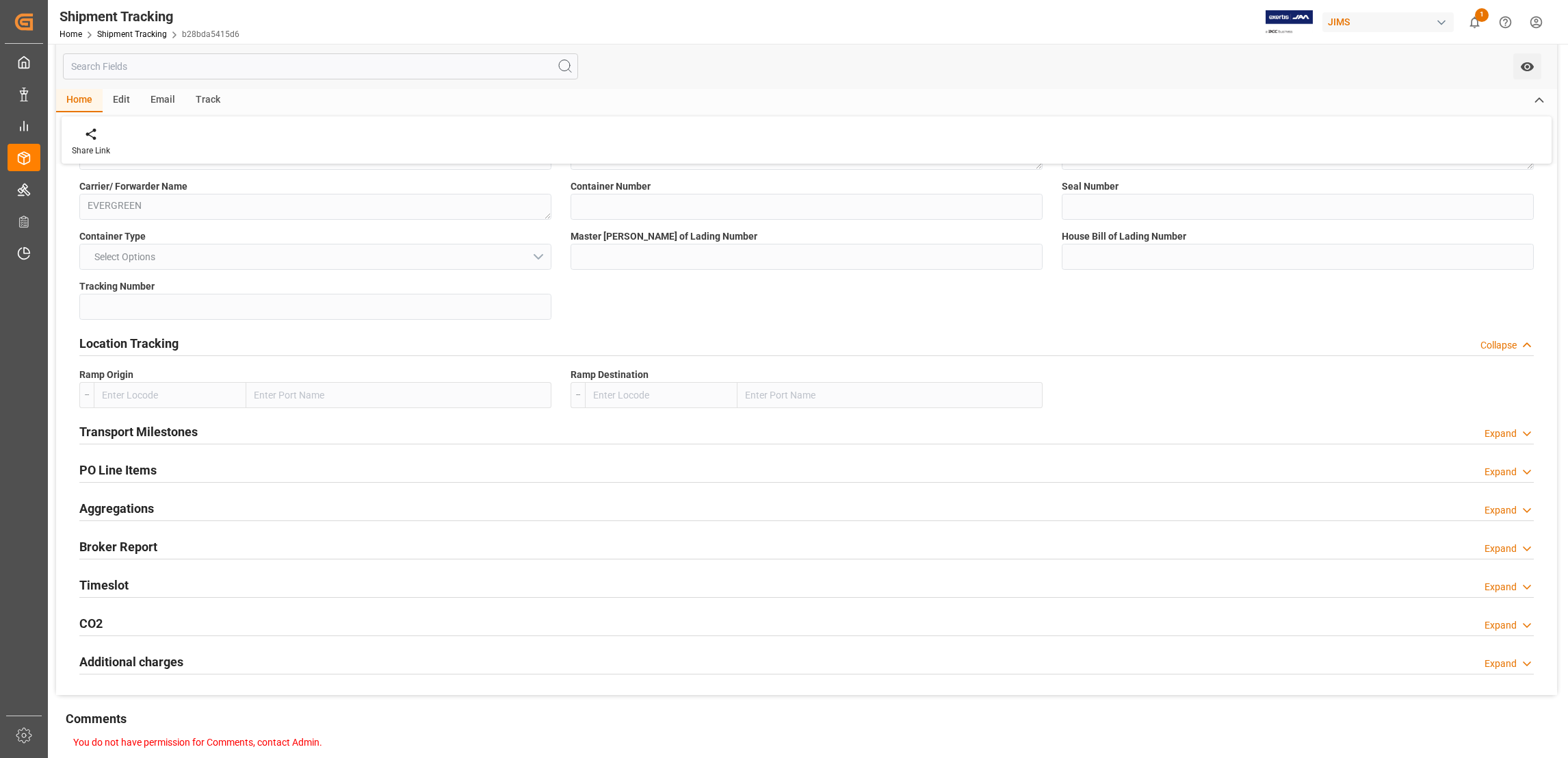
click at [1511, 471] on div "Expand" at bounding box center [1500, 472] width 32 height 14
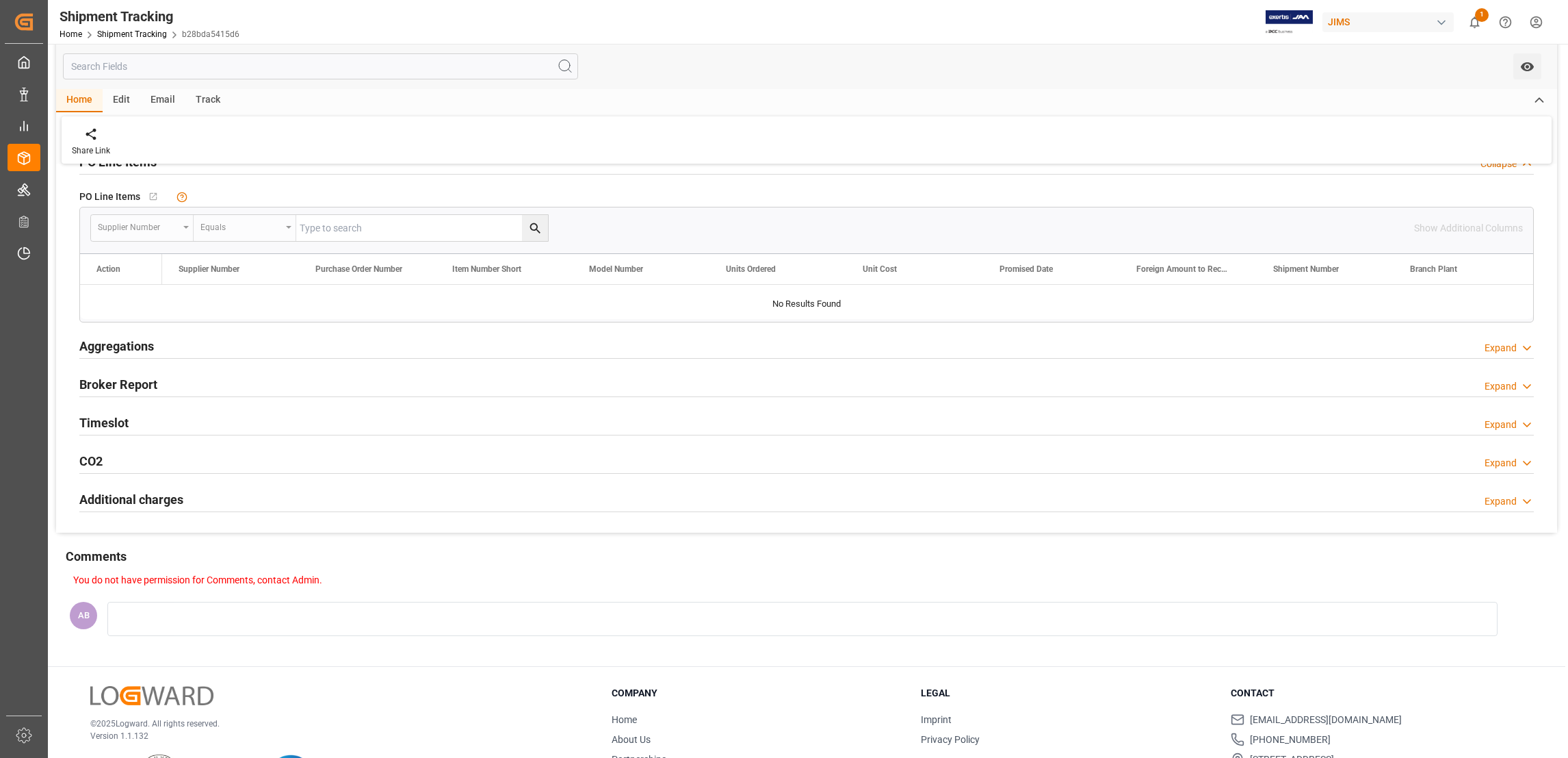
click at [1528, 352] on icon at bounding box center [1527, 348] width 13 height 14
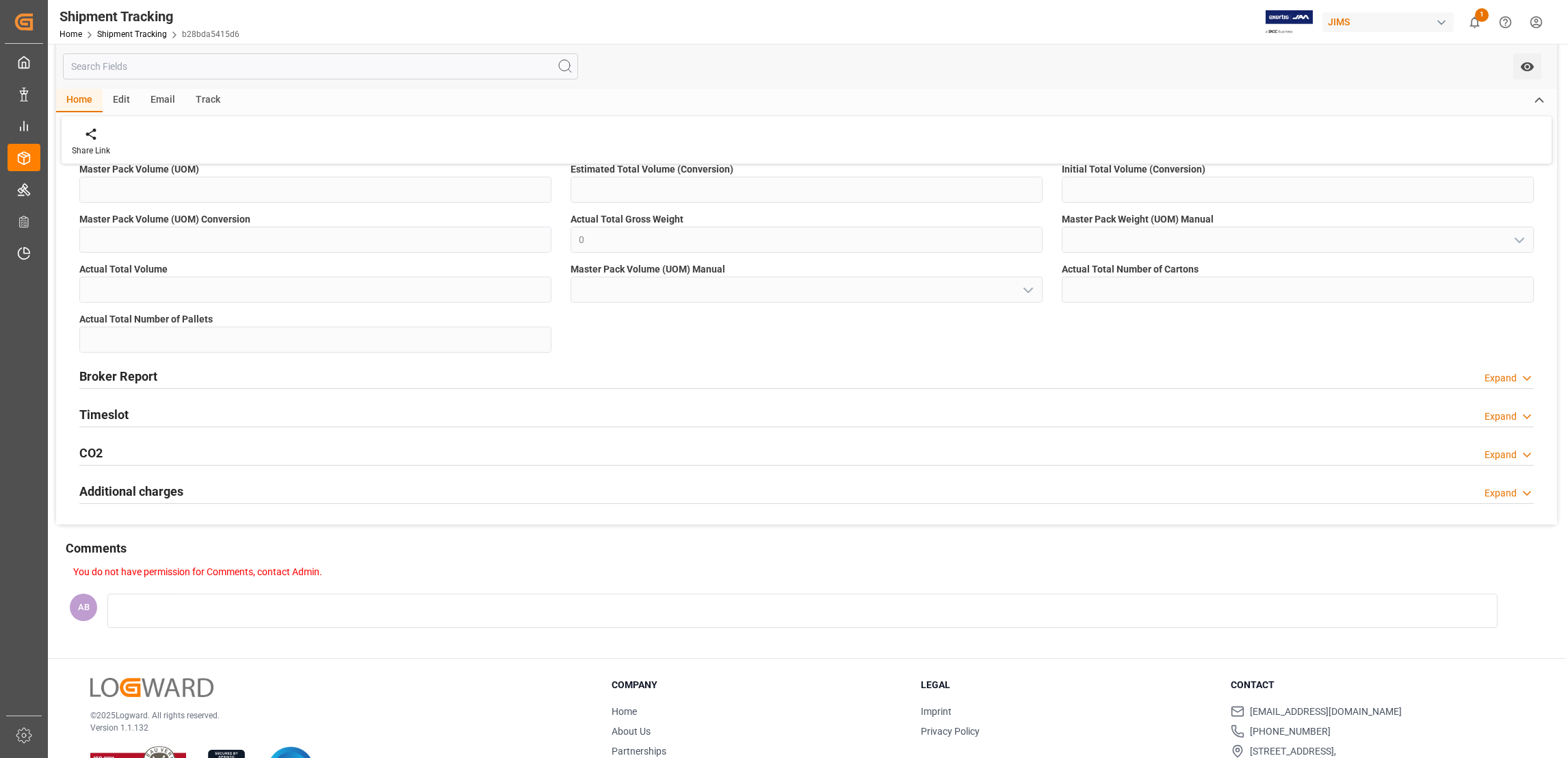
click at [1516, 379] on div "Expand" at bounding box center [1500, 378] width 32 height 14
